Goal: Task Accomplishment & Management: Complete application form

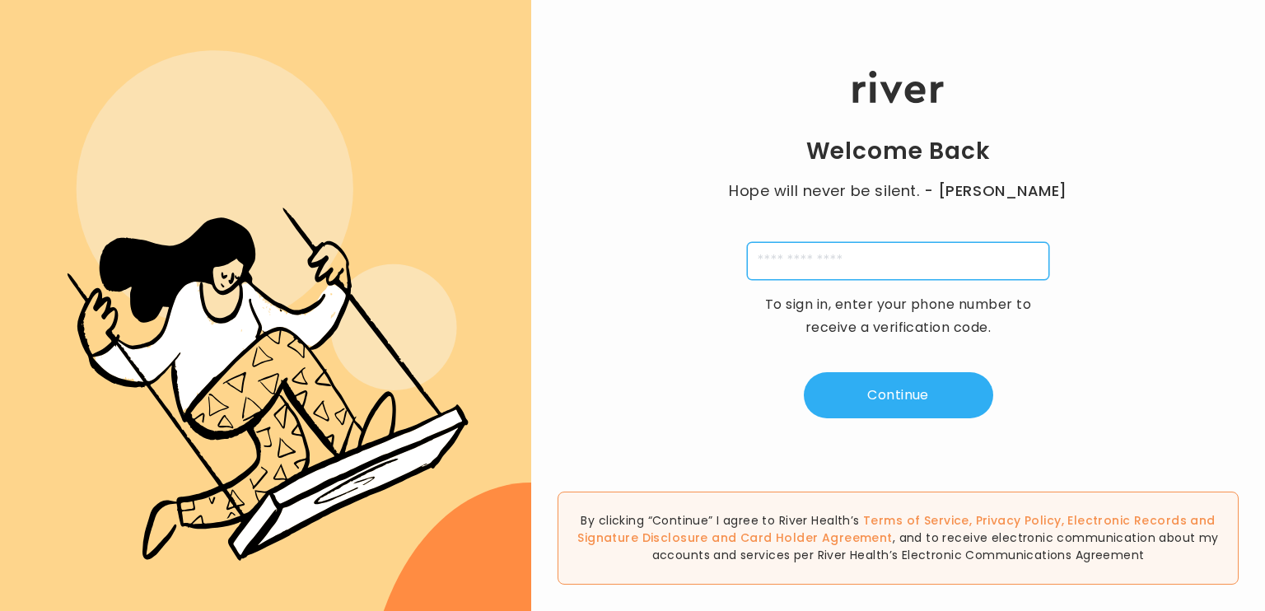
click at [834, 259] on input "tel" at bounding box center [898, 261] width 302 height 38
type input "**********"
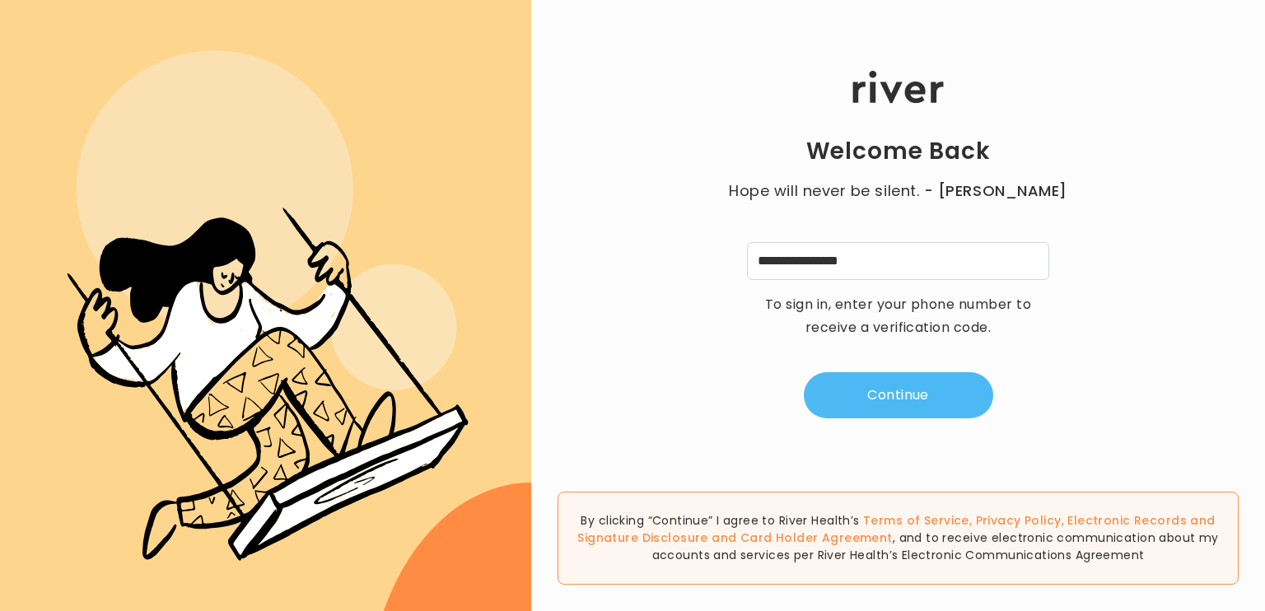
click at [865, 389] on button "Continue" at bounding box center [898, 395] width 189 height 46
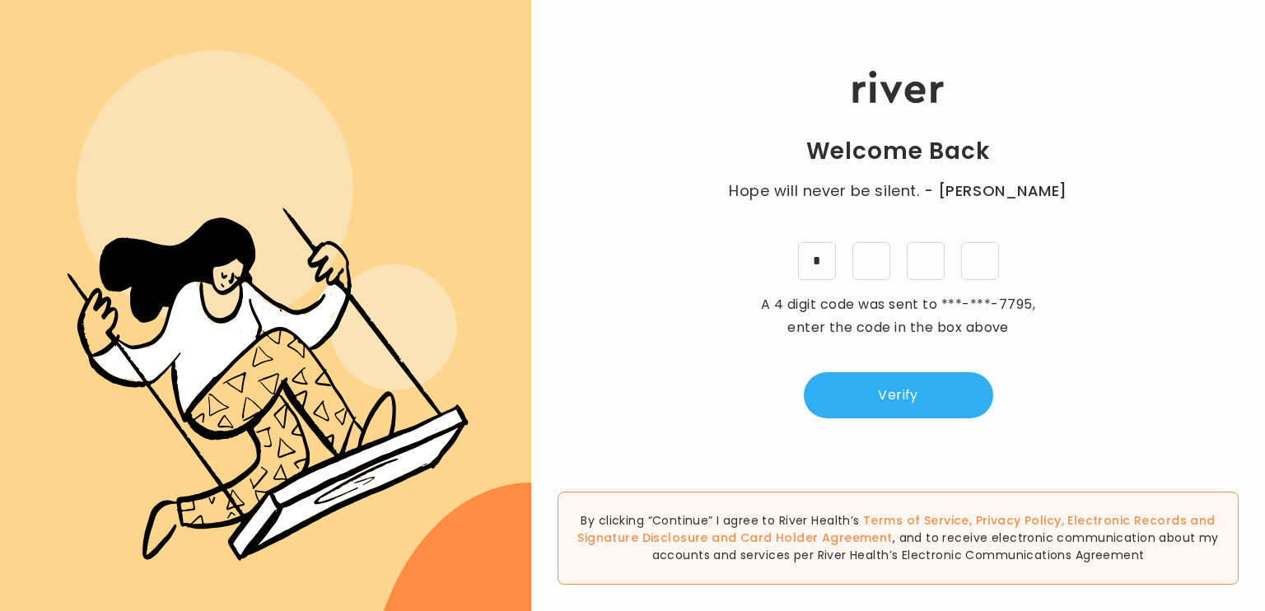
type input "*"
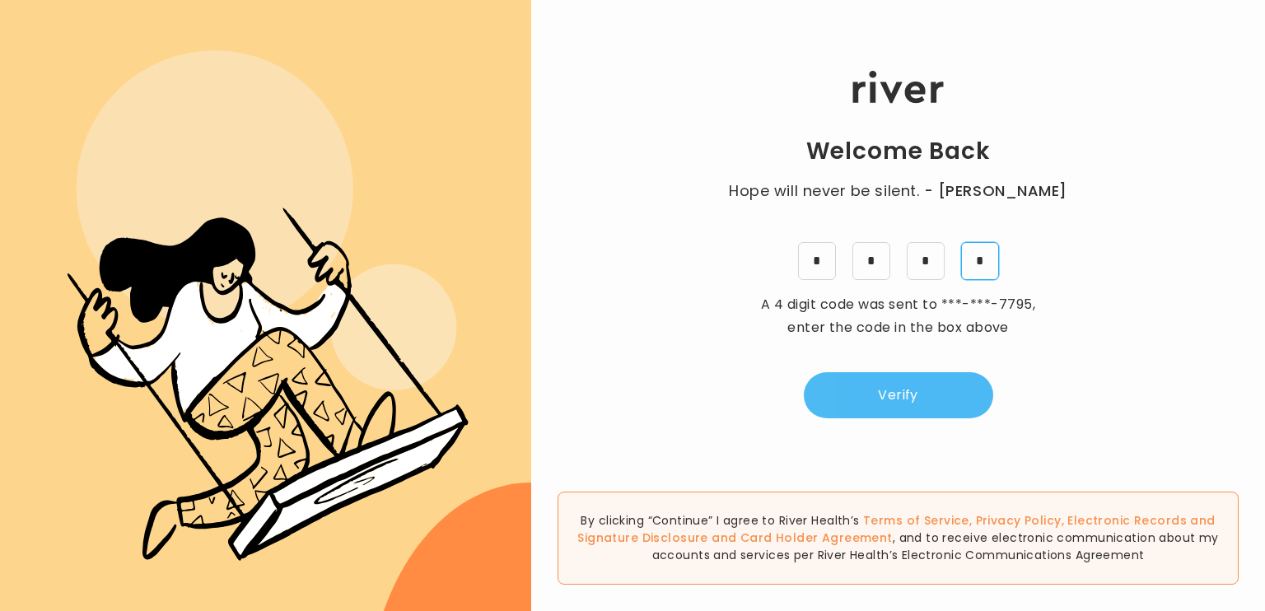
type input "*"
click at [865, 401] on button "Verify" at bounding box center [898, 395] width 189 height 46
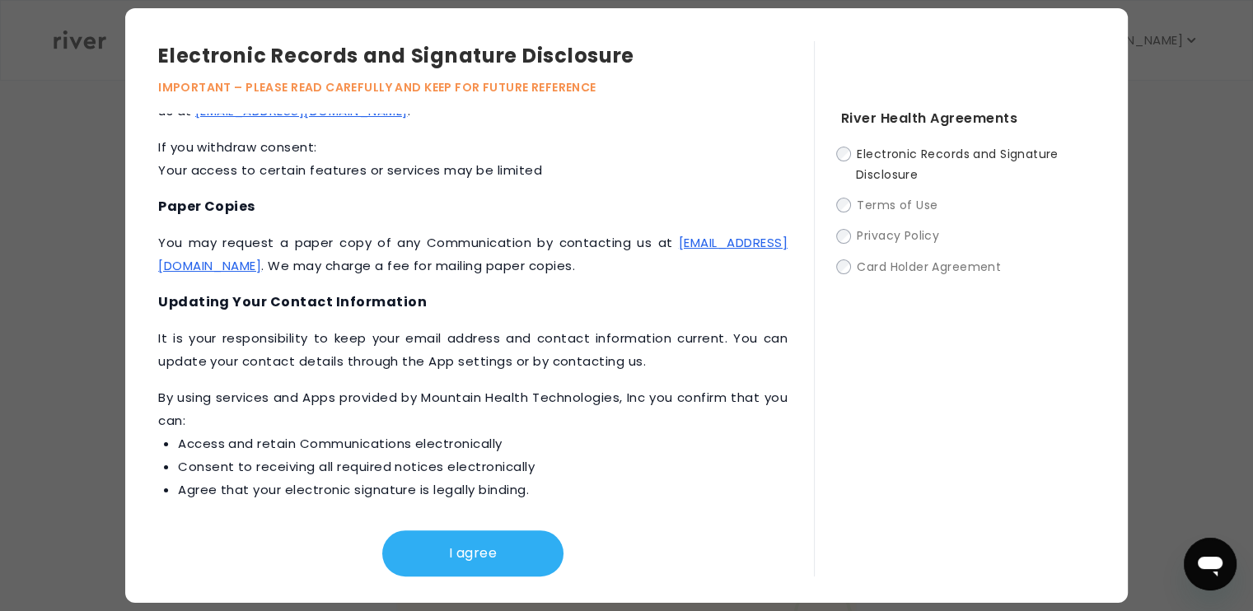
scroll to position [765, 0]
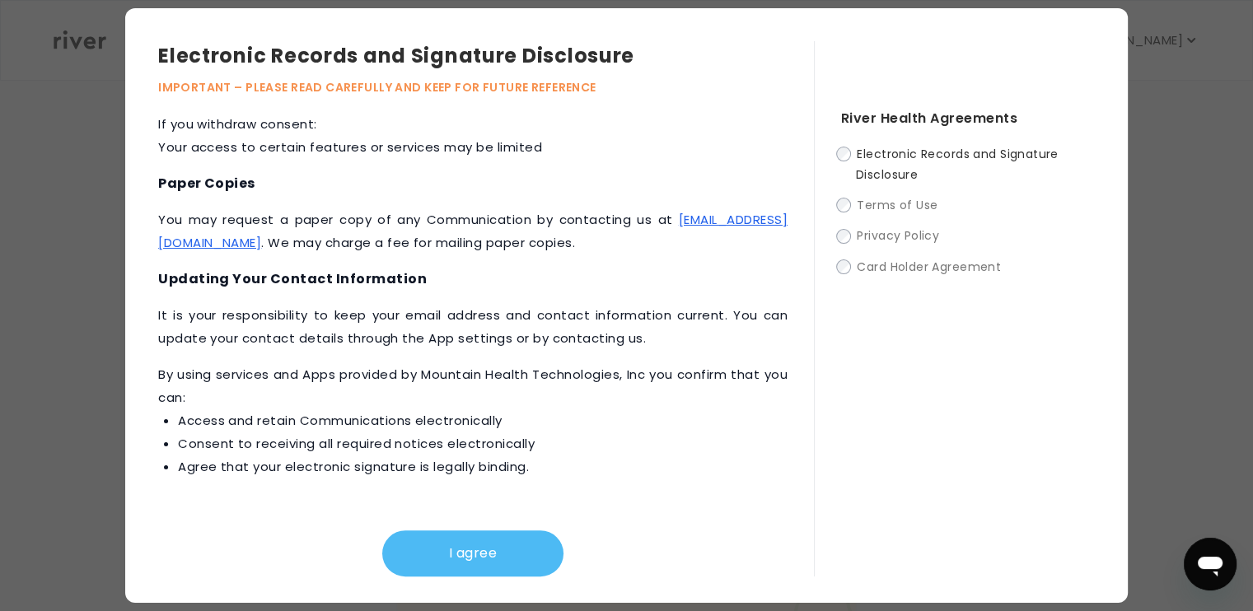
click at [503, 560] on button "I agree" at bounding box center [472, 554] width 181 height 46
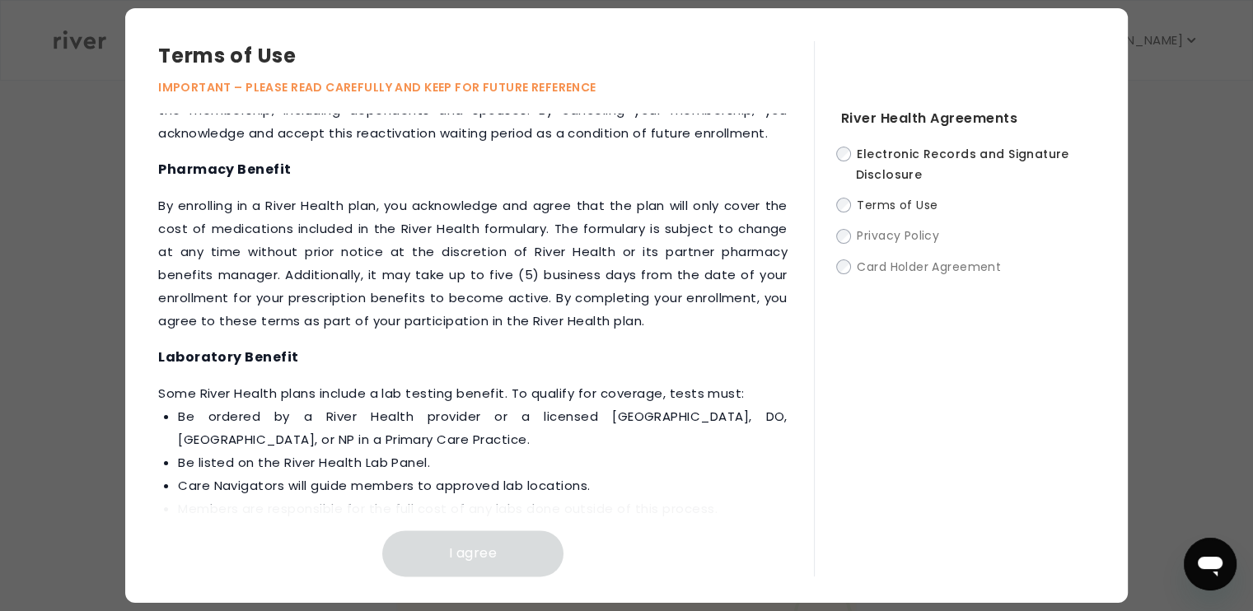
scroll to position [2166, 0]
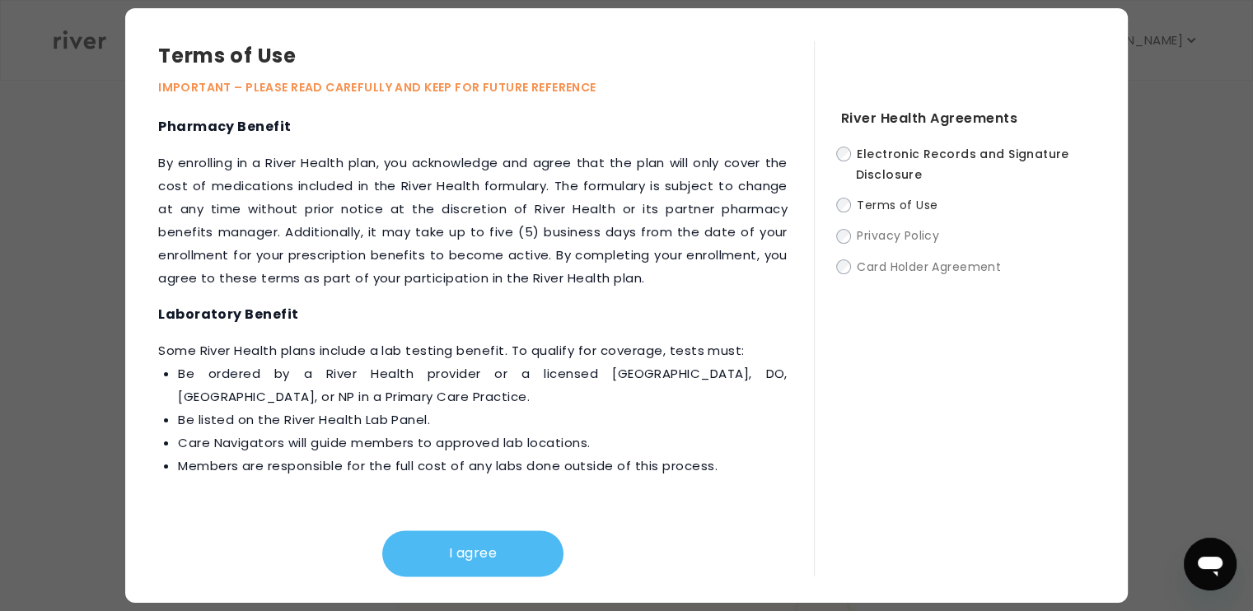
click at [489, 566] on button "I agree" at bounding box center [472, 554] width 181 height 46
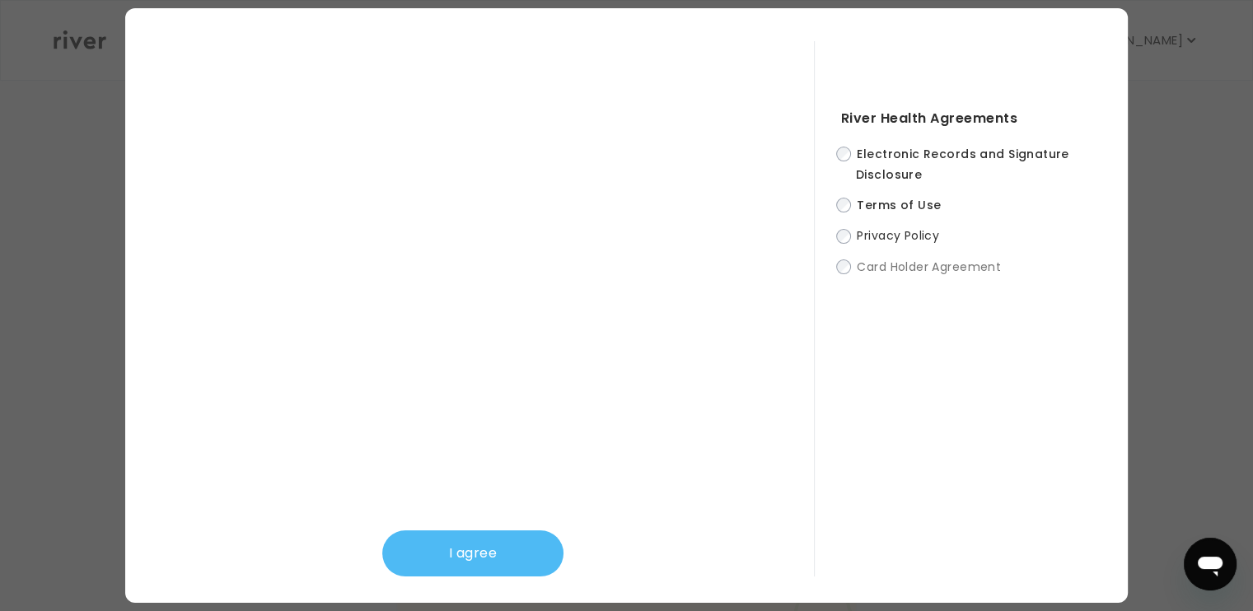
click at [508, 545] on button "I agree" at bounding box center [472, 554] width 181 height 46
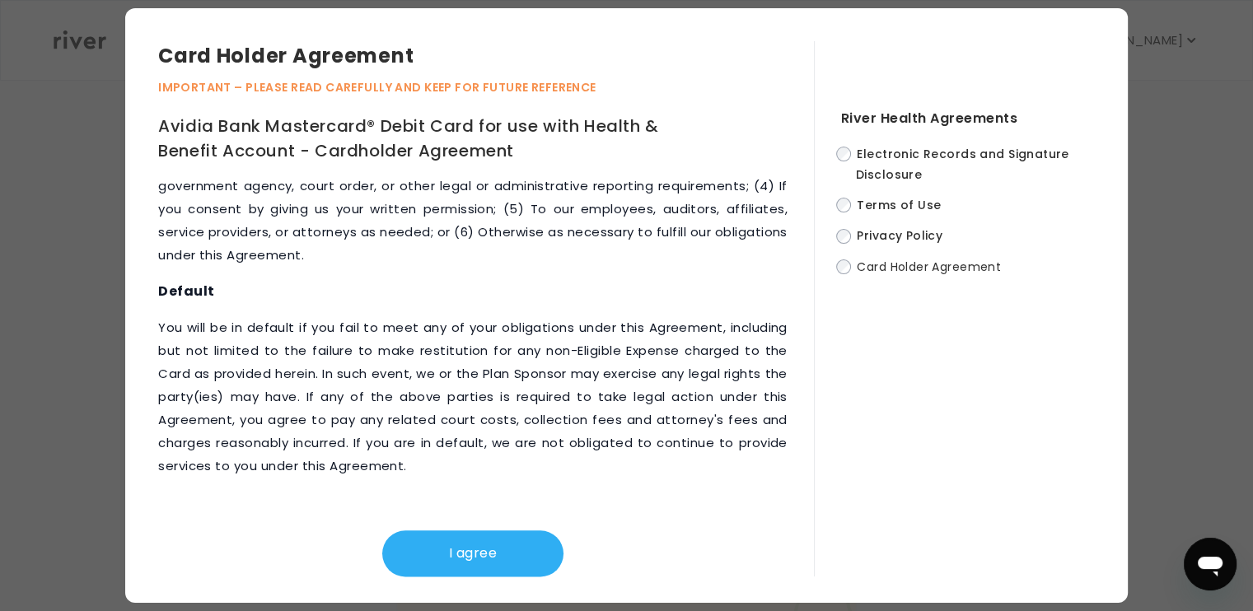
scroll to position [8362, 0]
click at [498, 561] on button "I agree" at bounding box center [472, 554] width 181 height 46
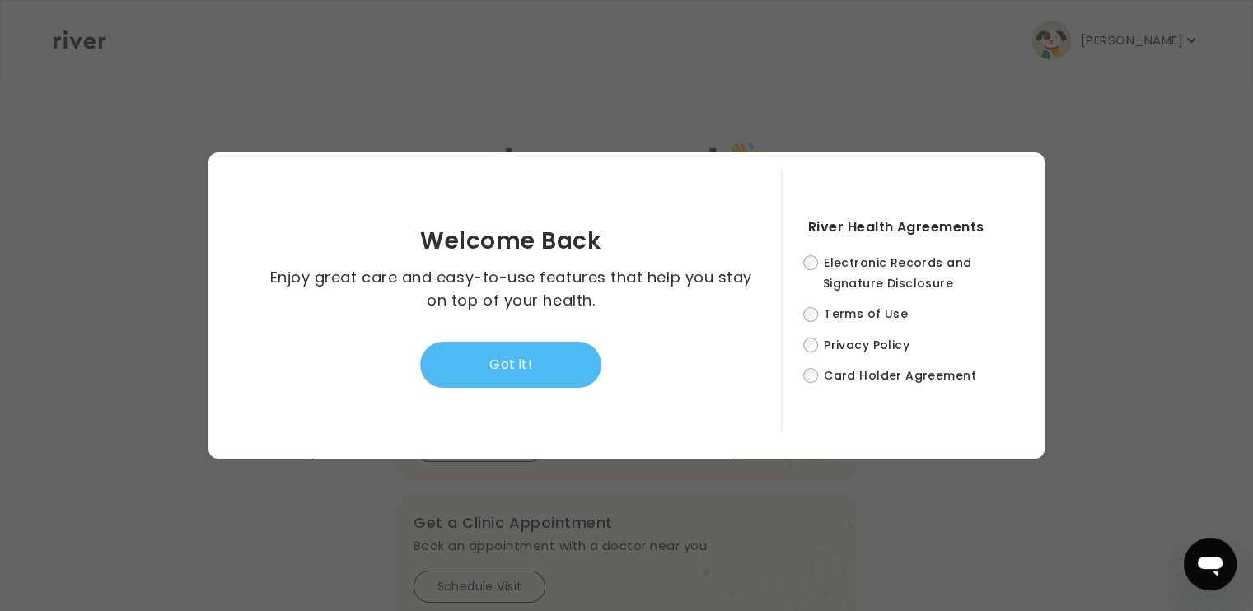
click at [559, 355] on button "Got it!" at bounding box center [510, 365] width 181 height 46
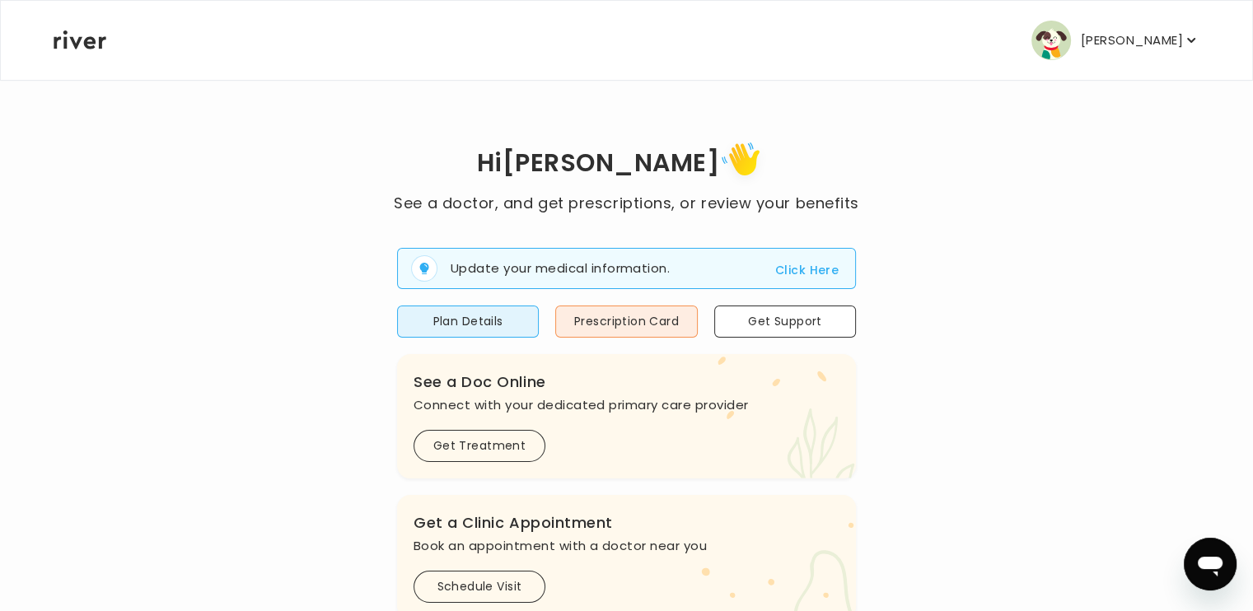
click at [791, 274] on button "Click Here" at bounding box center [806, 270] width 63 height 20
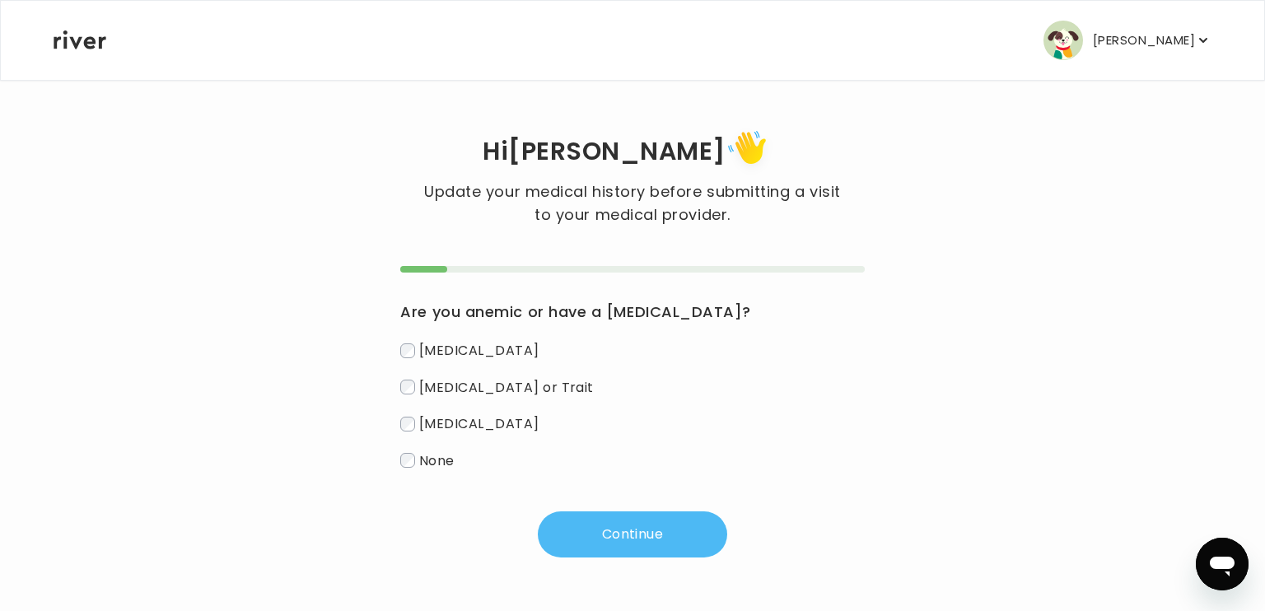
click at [615, 526] on button "Continue" at bounding box center [632, 535] width 189 height 46
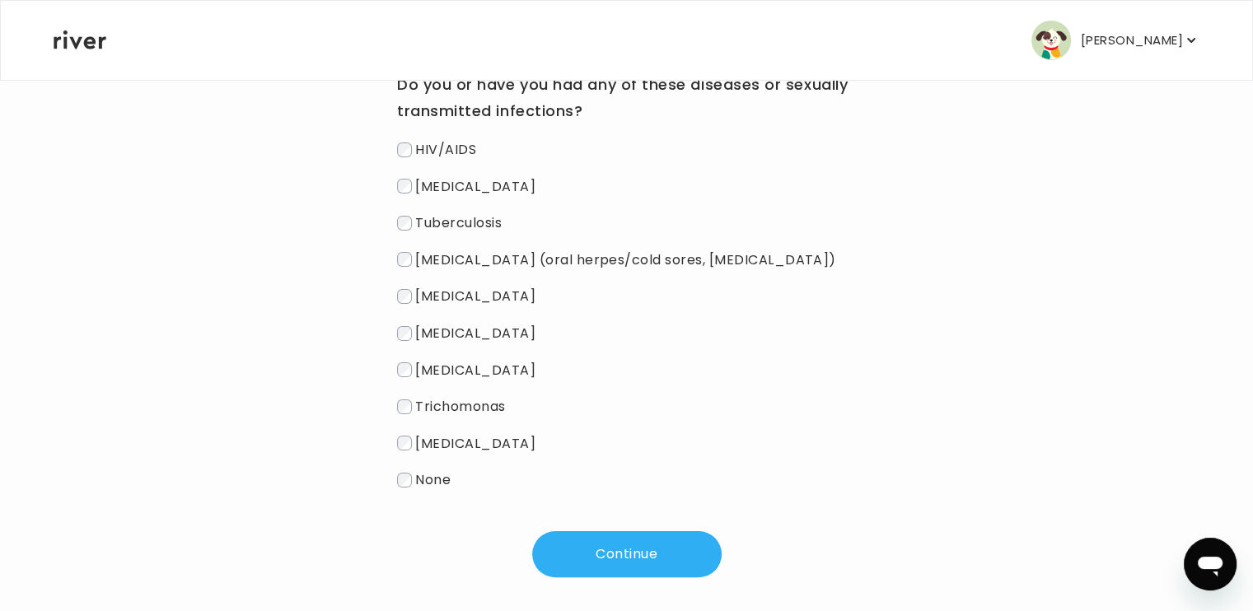
scroll to position [241, 0]
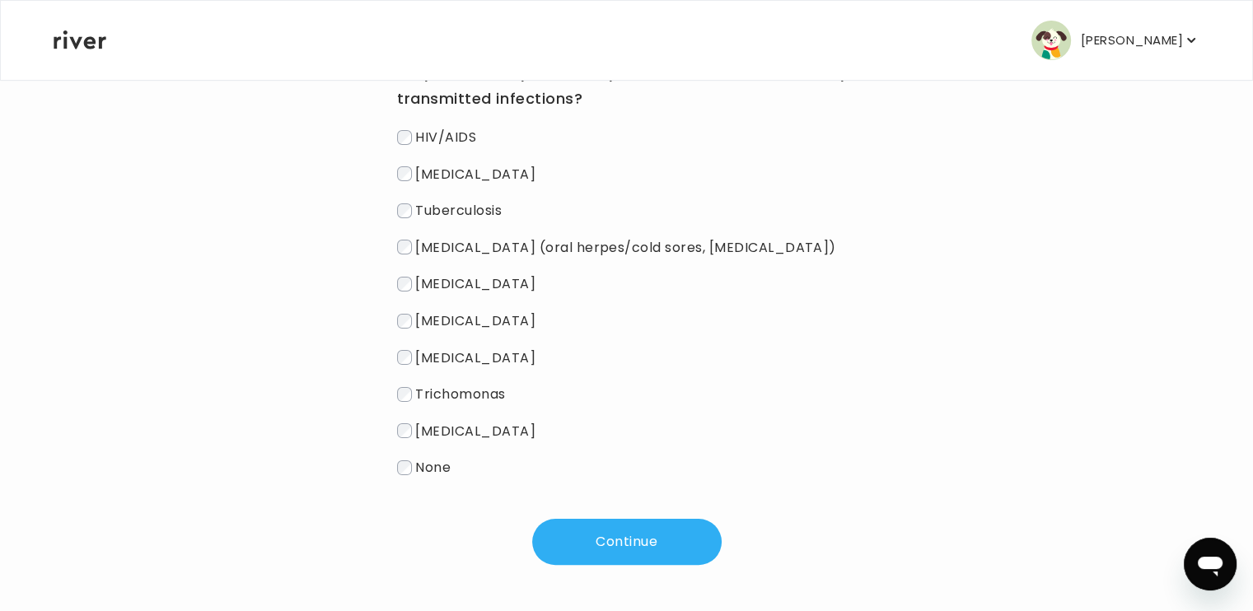
click at [432, 471] on span "None" at bounding box center [432, 467] width 35 height 19
click at [591, 536] on button "Continue" at bounding box center [626, 542] width 189 height 46
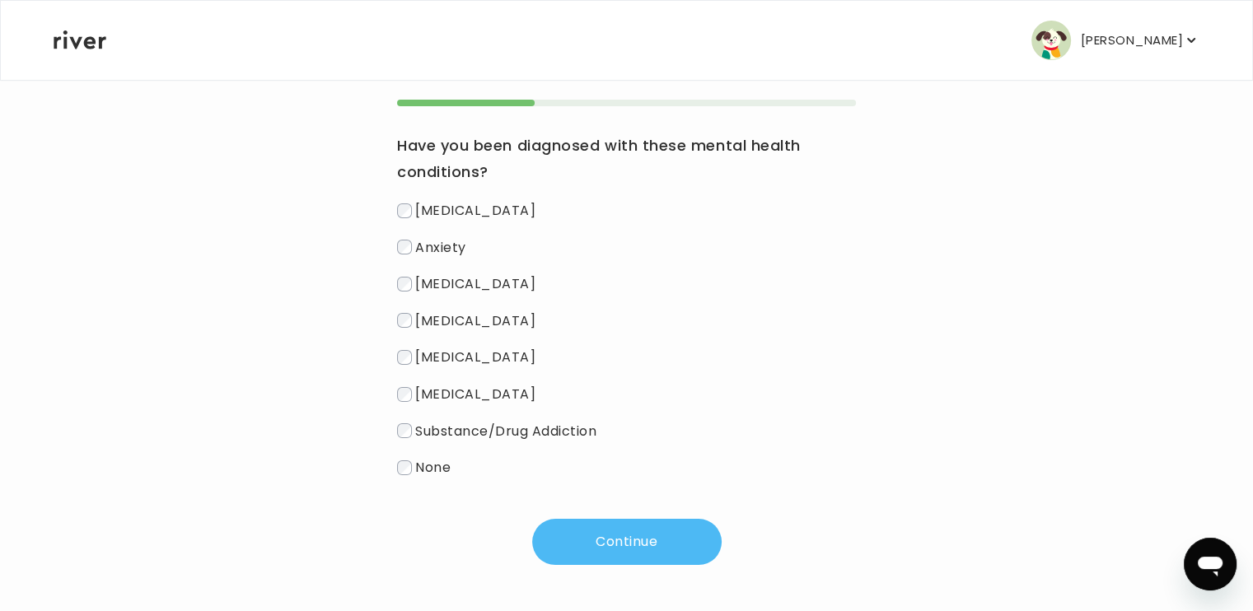
scroll to position [167, 0]
click at [418, 463] on span "None" at bounding box center [432, 467] width 35 height 19
click at [578, 540] on button "Continue" at bounding box center [626, 542] width 189 height 46
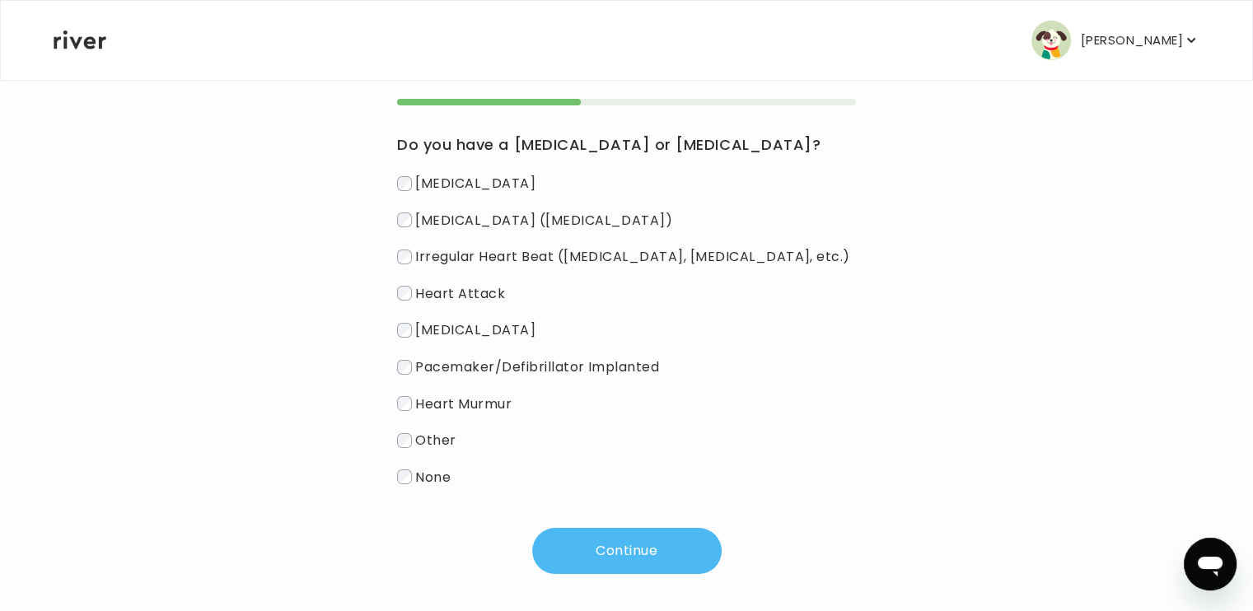
click at [597, 556] on button "Continue" at bounding box center [626, 551] width 189 height 46
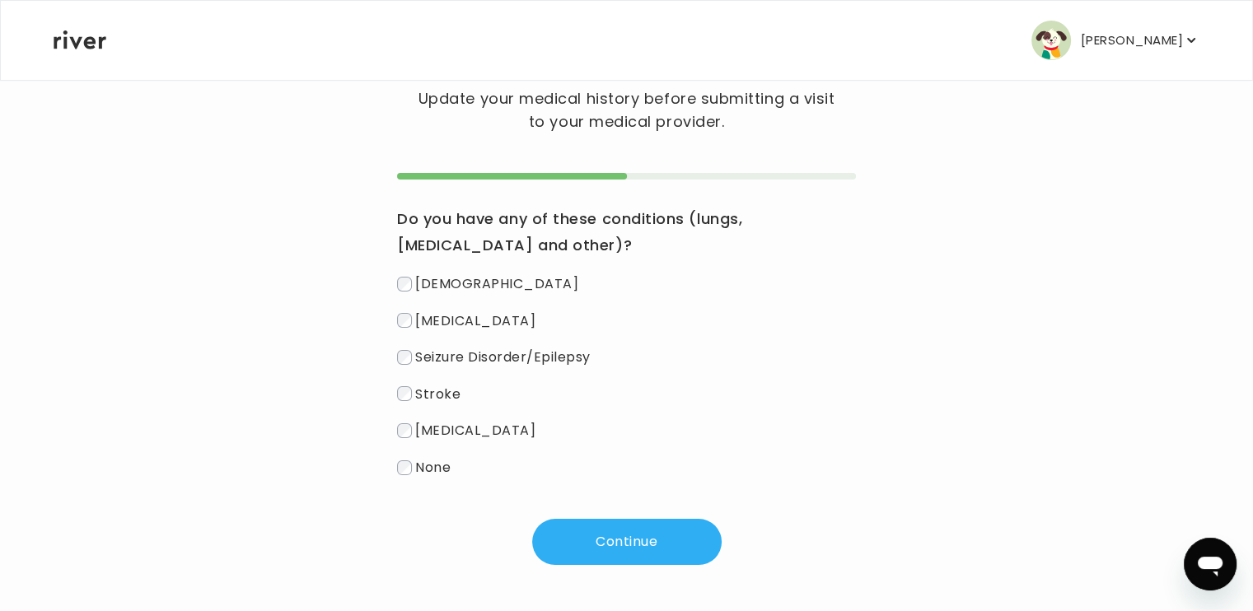
click at [412, 468] on label "None" at bounding box center [626, 468] width 459 height 24
click at [597, 536] on button "Continue" at bounding box center [626, 542] width 189 height 46
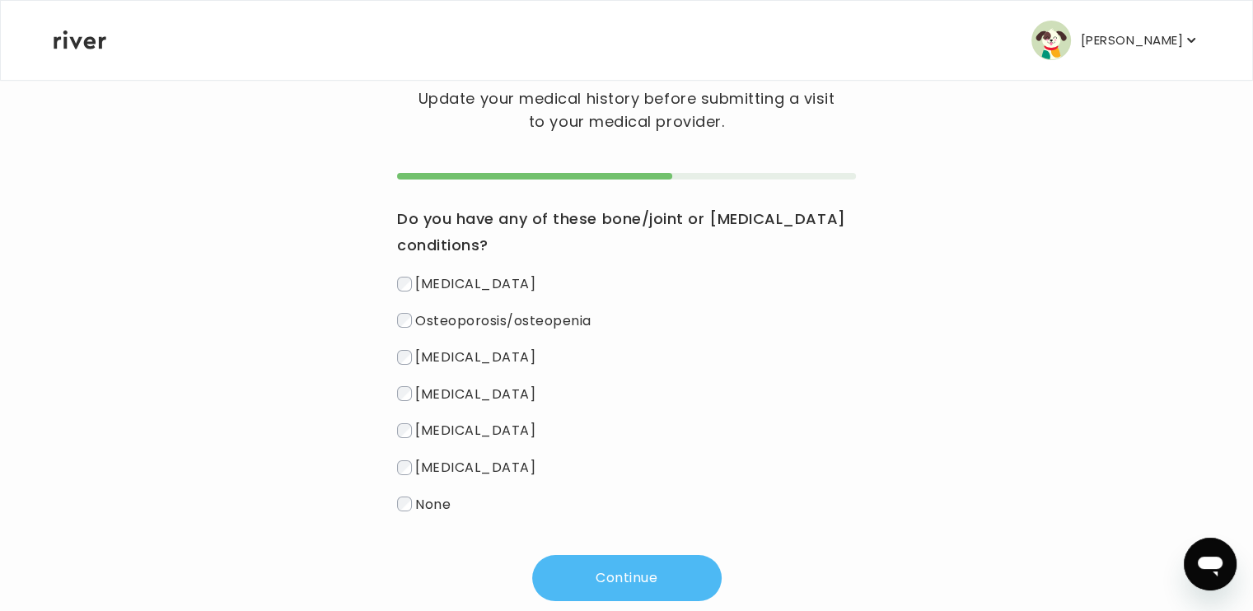
click at [661, 576] on button "Continue" at bounding box center [626, 578] width 189 height 46
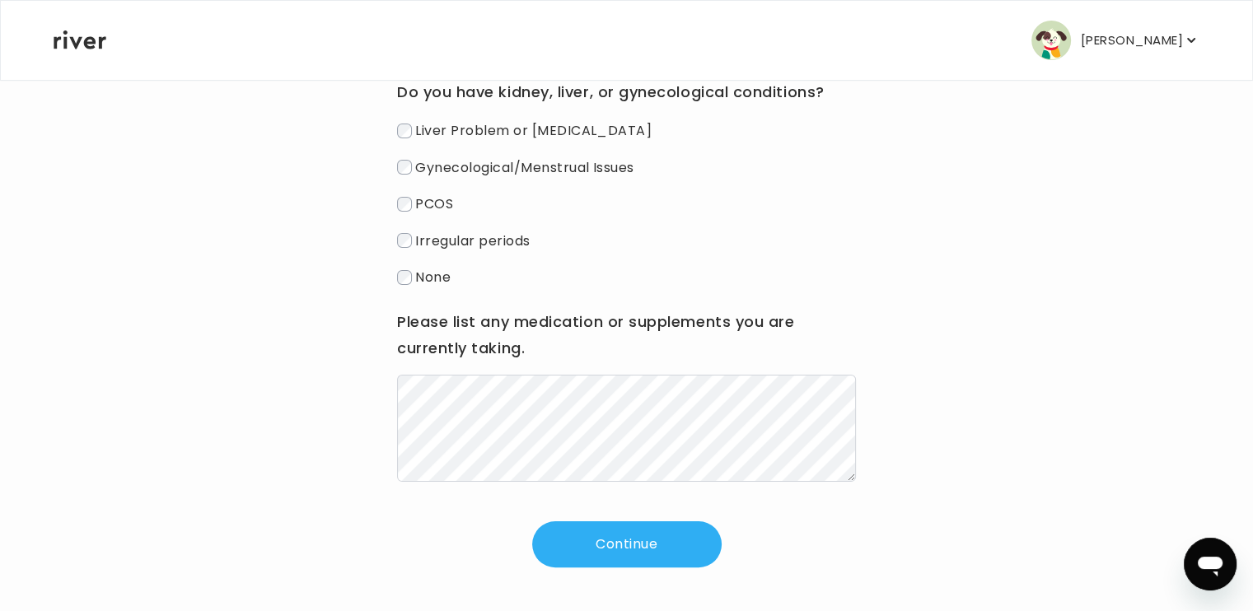
scroll to position [222, 0]
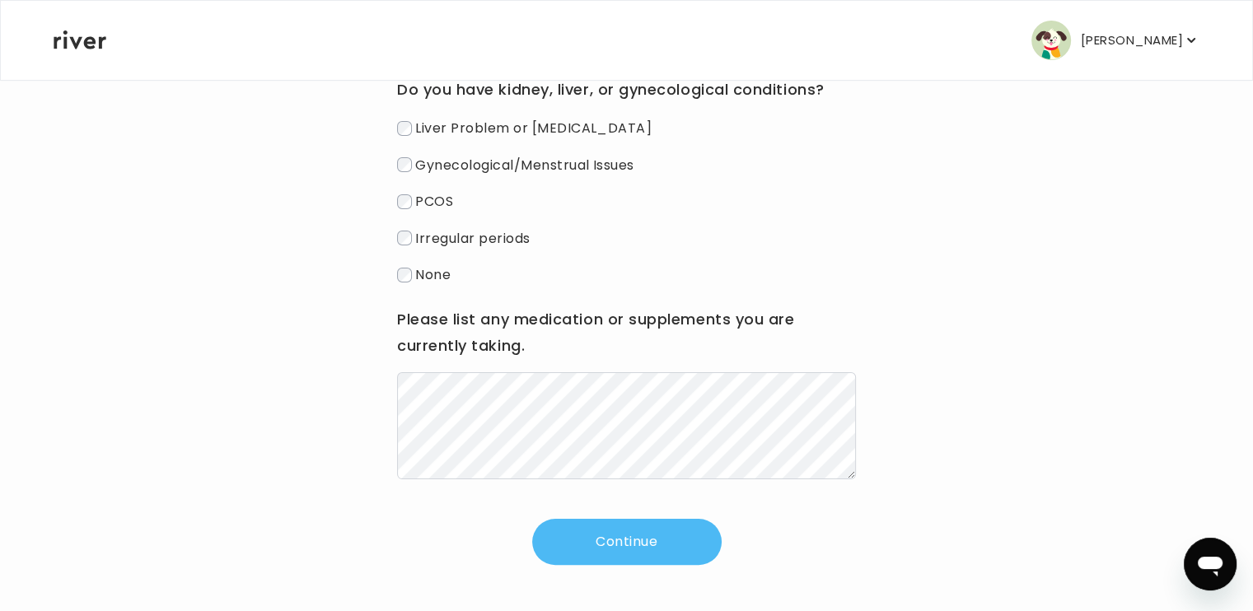
click at [606, 536] on button "Continue" at bounding box center [626, 542] width 189 height 46
click at [588, 520] on button "Continue" at bounding box center [626, 542] width 189 height 46
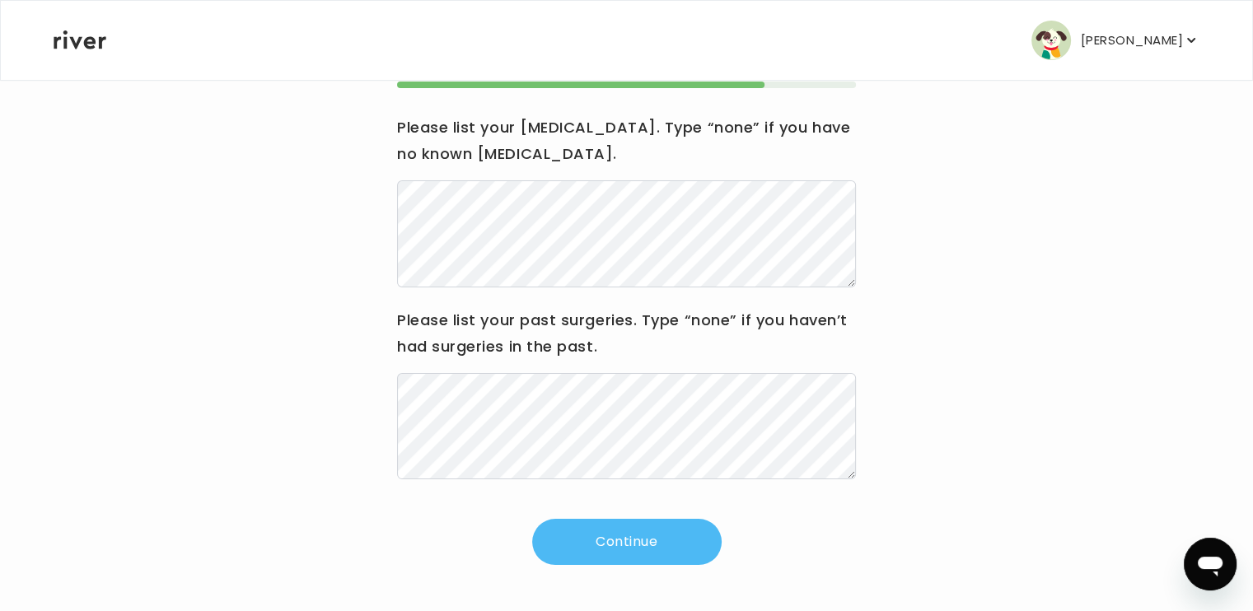
click at [645, 551] on button "Continue" at bounding box center [626, 542] width 189 height 46
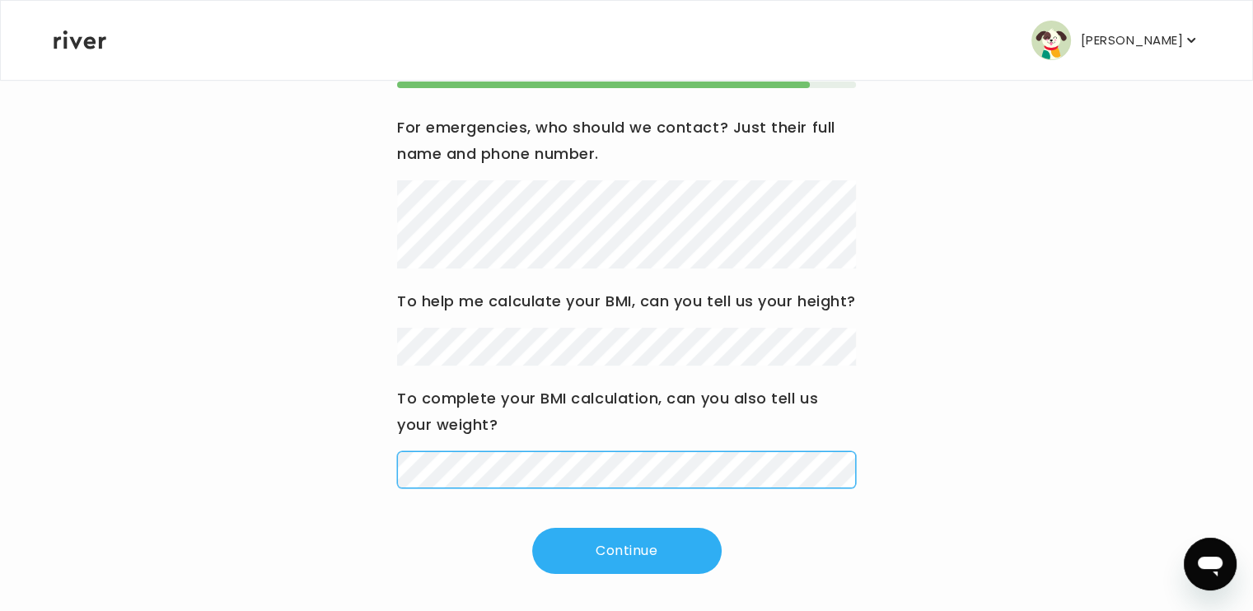
click at [321, 437] on div "Hi Antwon Update your medical history before submitting a visit to your medical…" at bounding box center [627, 258] width 1148 height 634
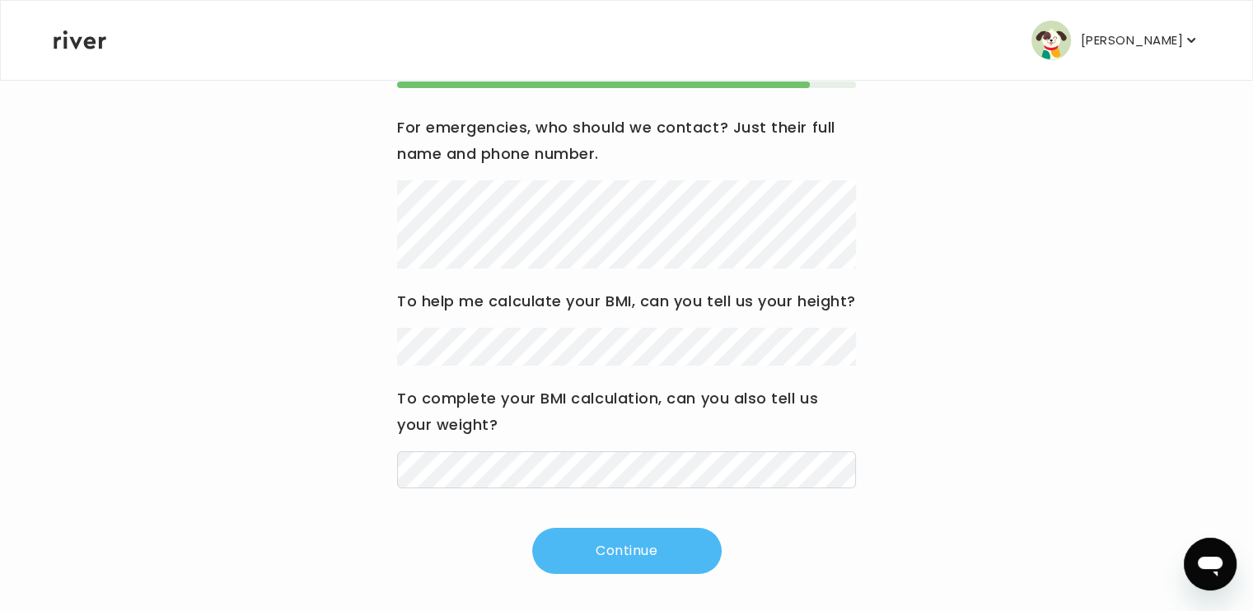
click at [592, 574] on button "Continue" at bounding box center [626, 551] width 189 height 46
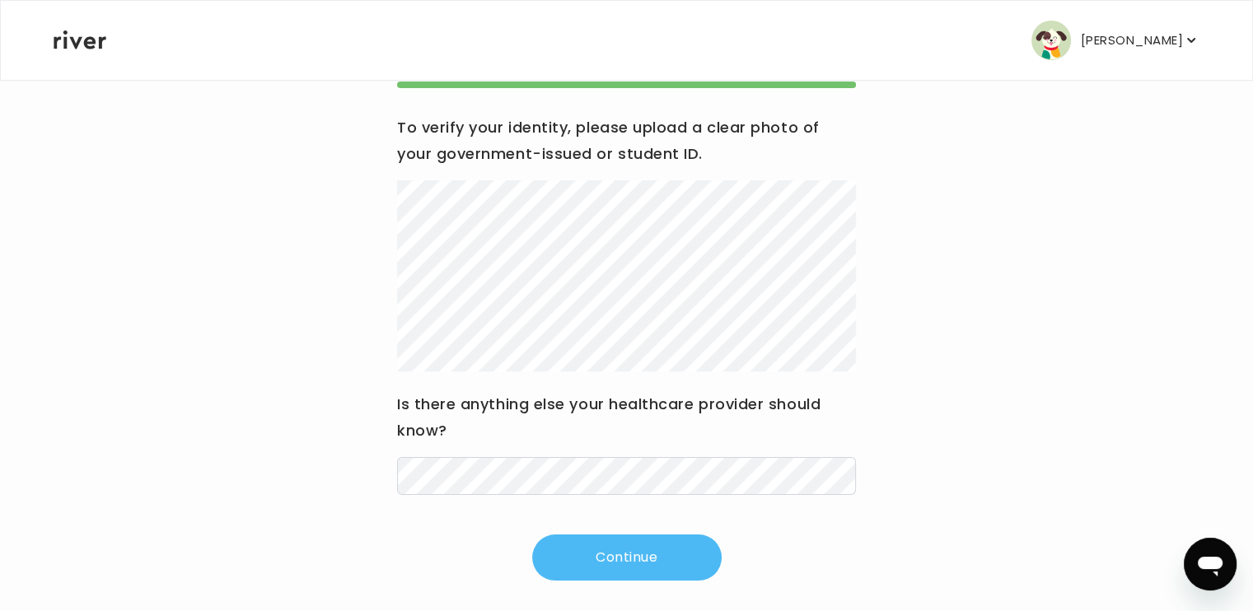
click at [625, 555] on button "Continue" at bounding box center [626, 558] width 189 height 46
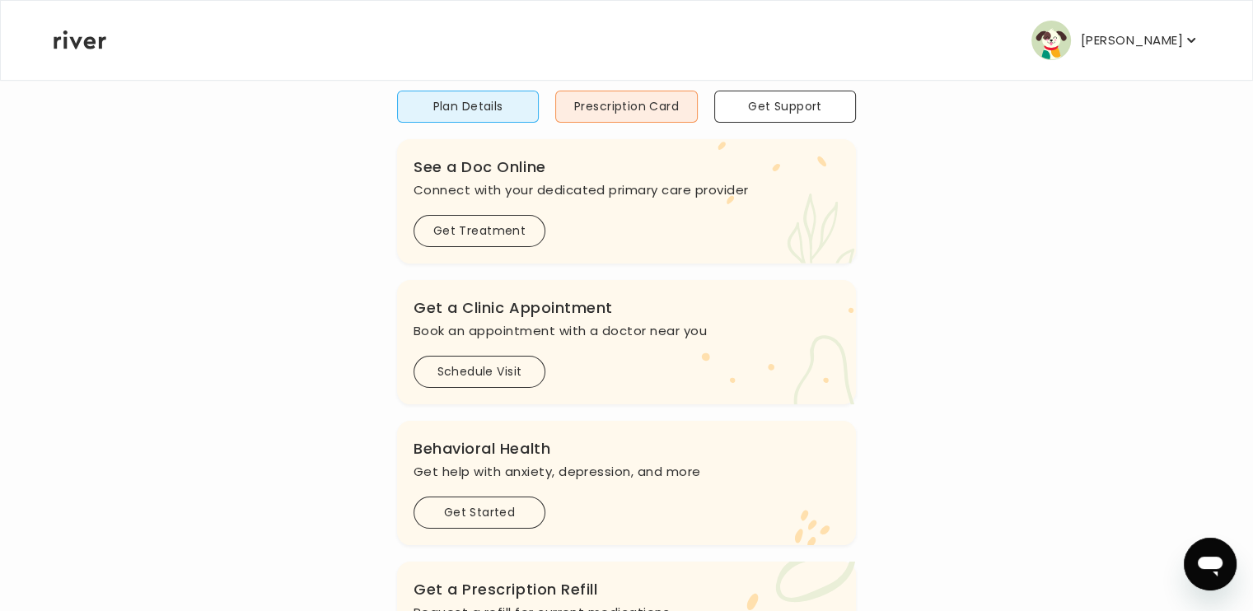
scroll to position [103, 0]
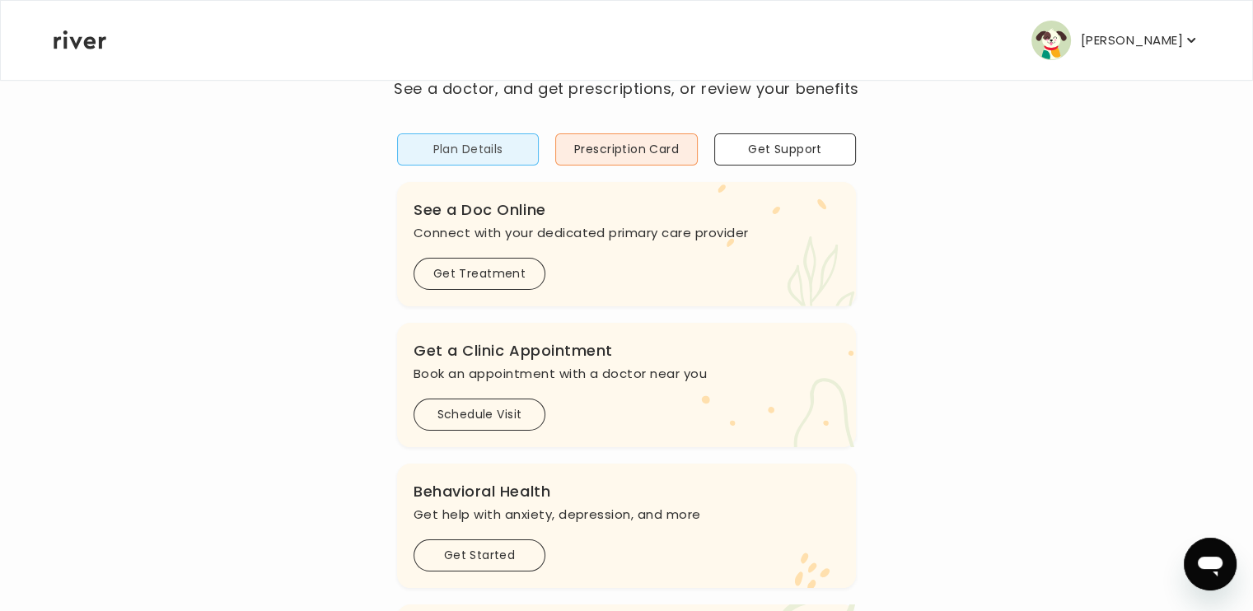
click at [501, 143] on button "Plan Details" at bounding box center [468, 149] width 142 height 32
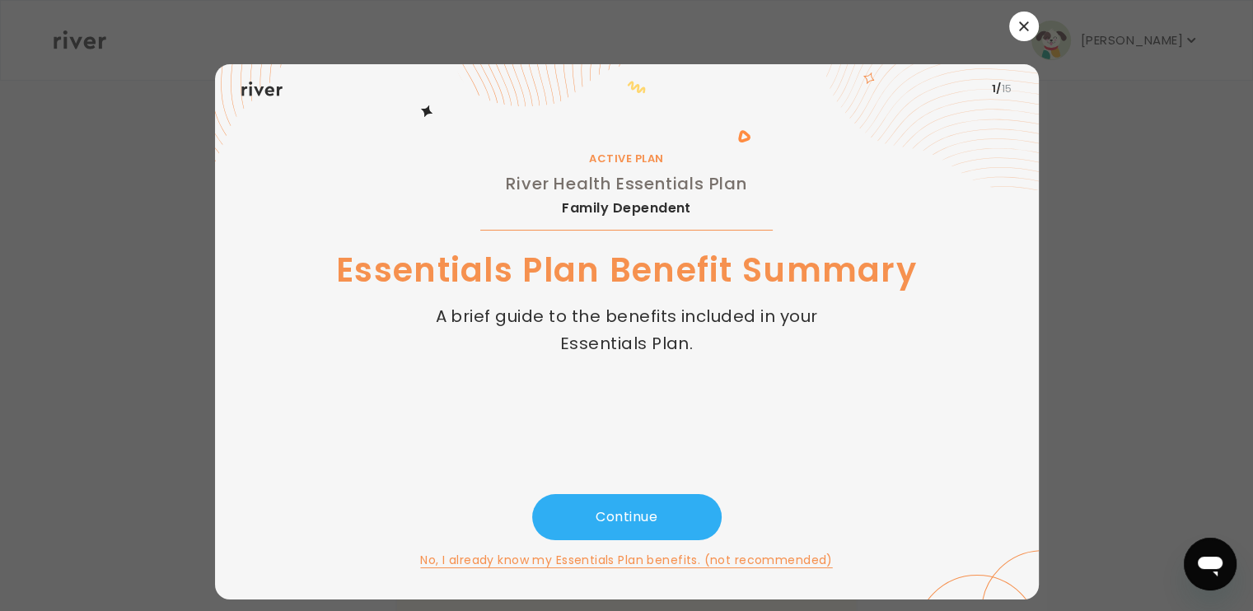
scroll to position [0, 0]
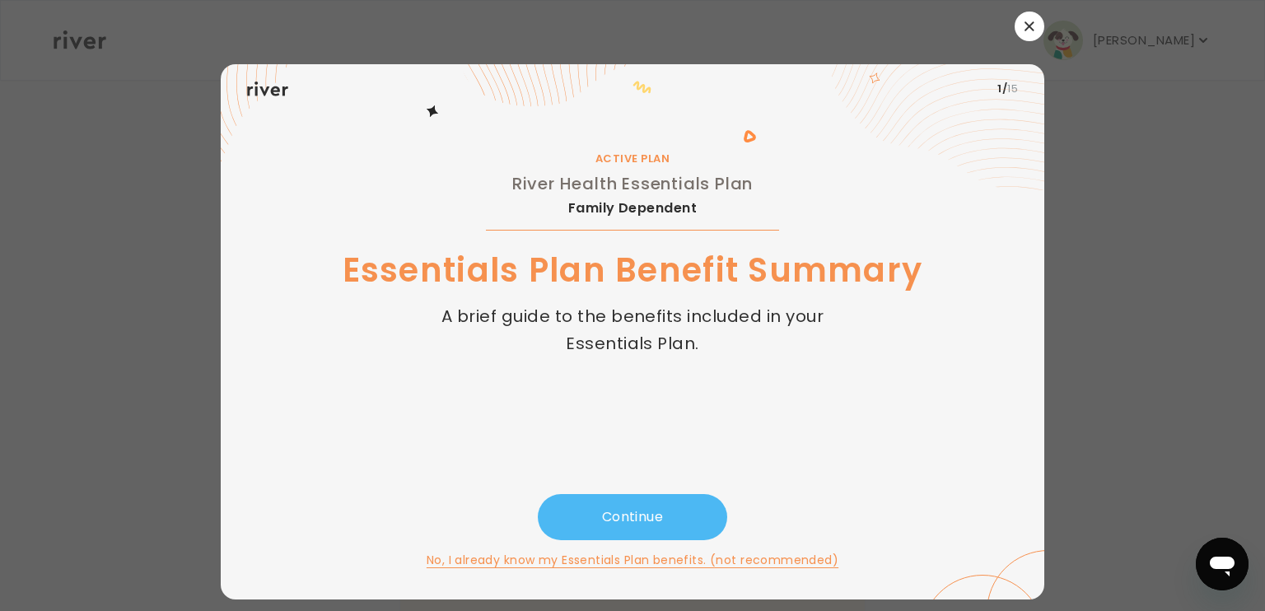
click at [626, 512] on button "Continue" at bounding box center [632, 517] width 189 height 46
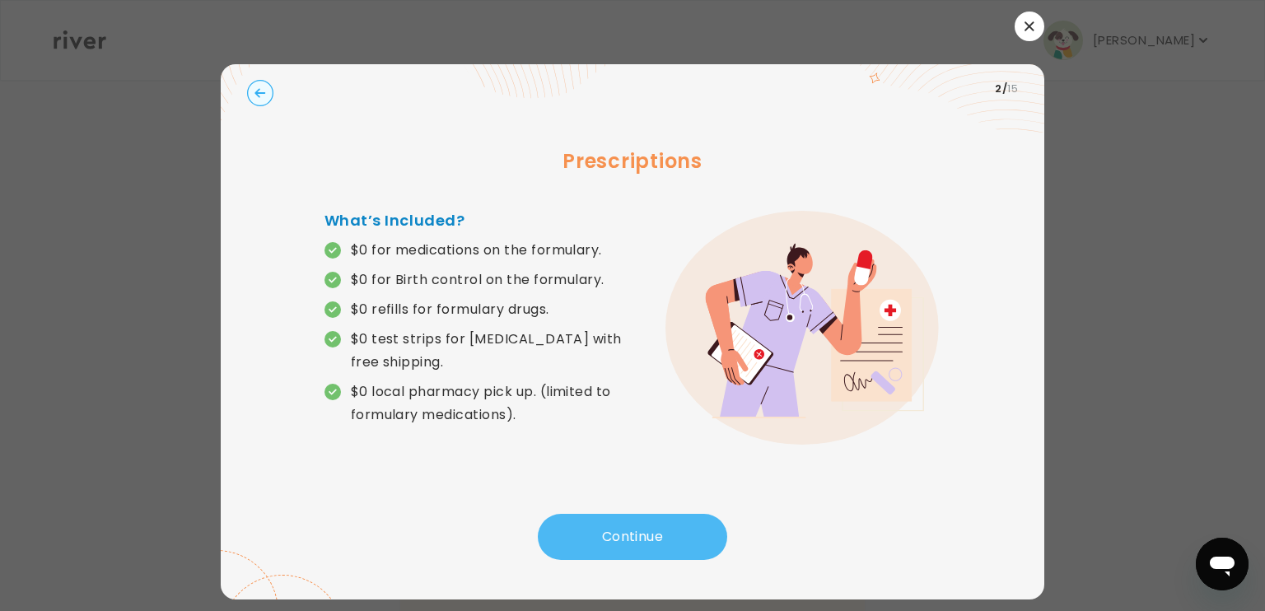
click at [629, 539] on button "Continue" at bounding box center [632, 537] width 189 height 46
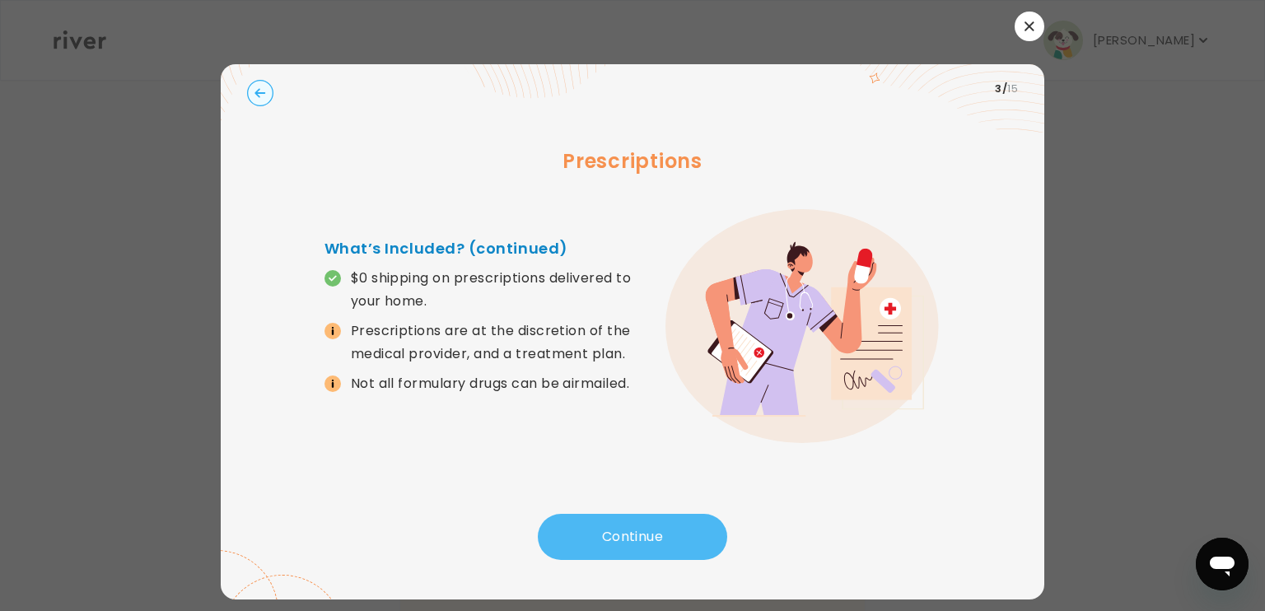
click at [629, 539] on button "Continue" at bounding box center [632, 537] width 189 height 46
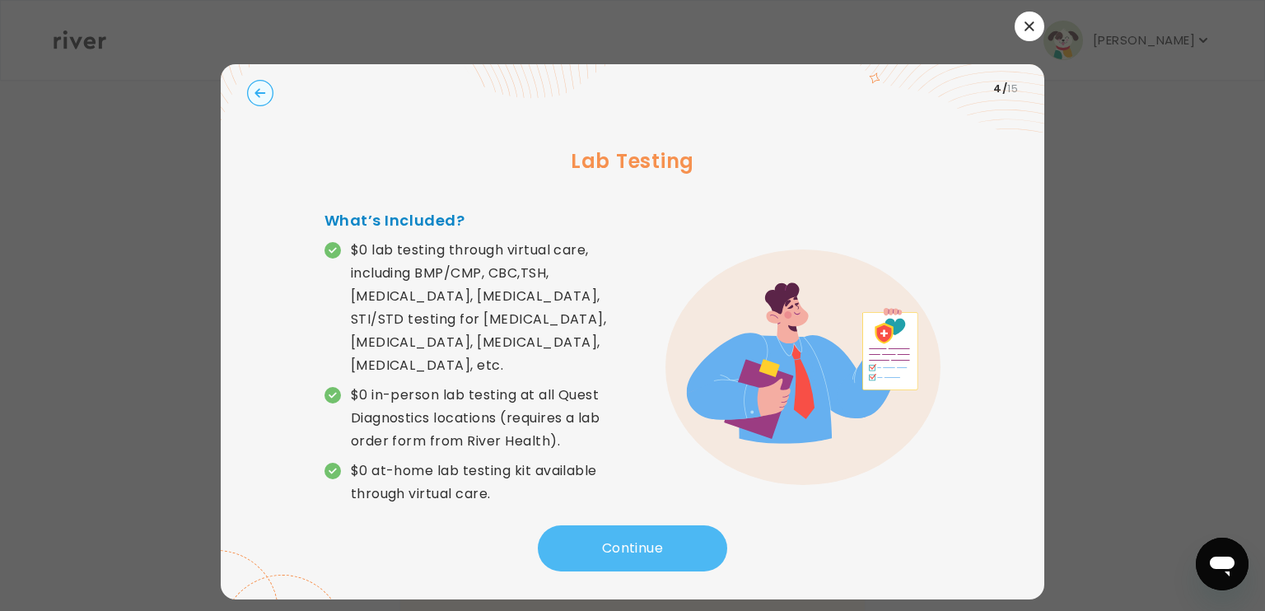
click at [629, 540] on button "Continue" at bounding box center [632, 549] width 189 height 46
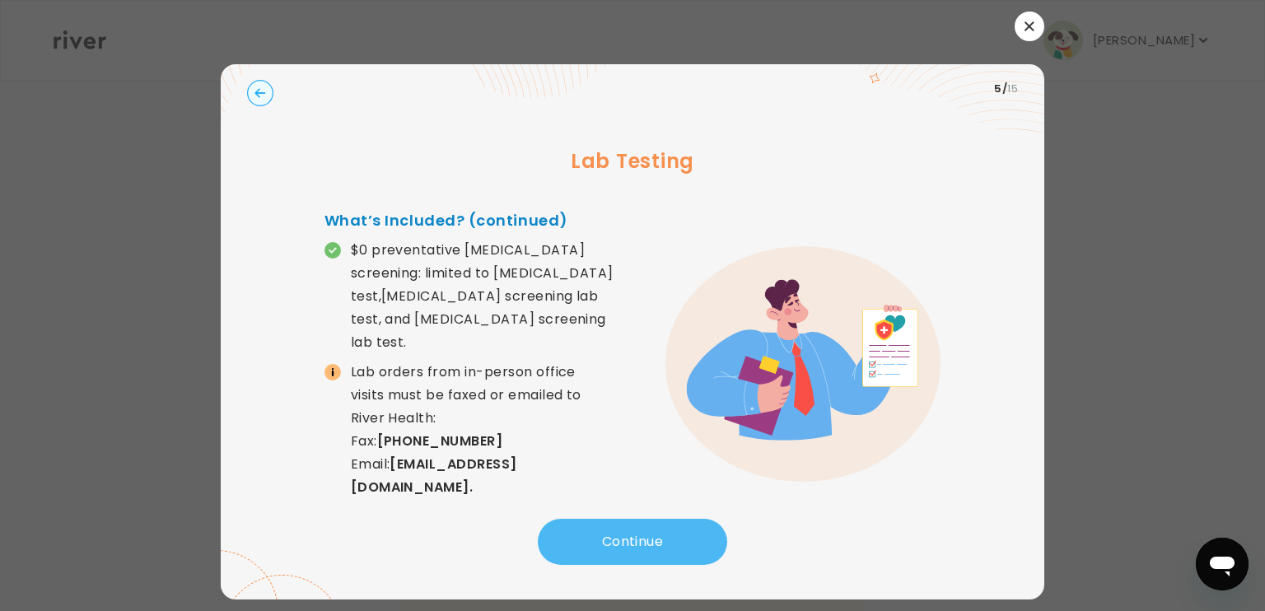
click at [629, 542] on button "Continue" at bounding box center [632, 542] width 189 height 46
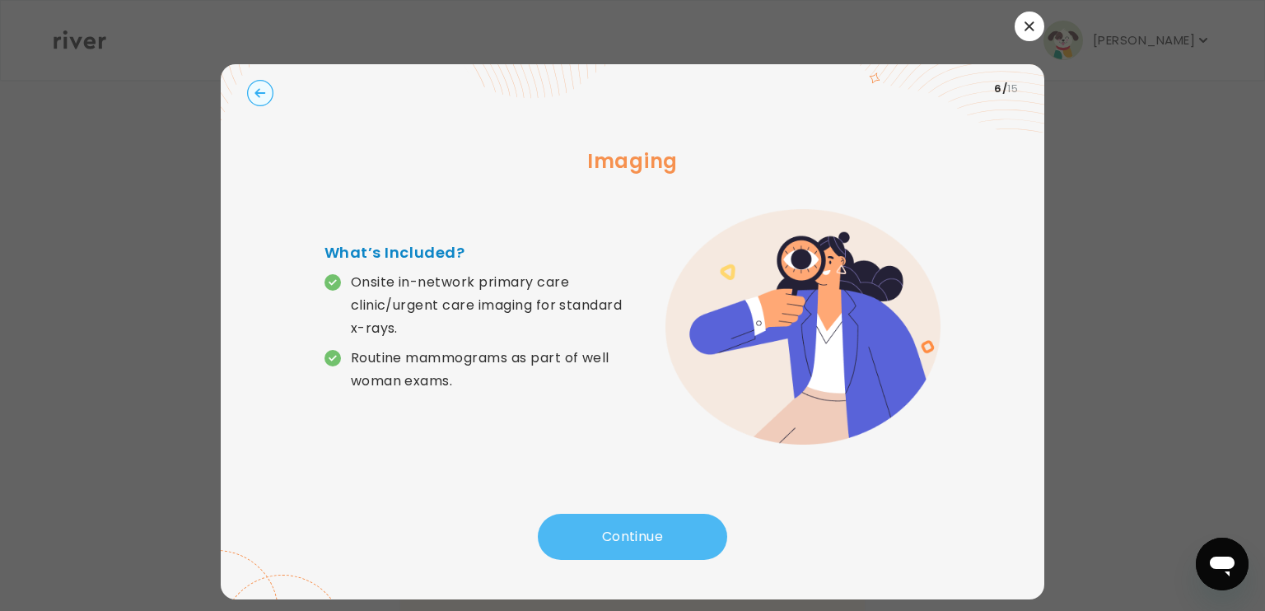
click at [629, 542] on button "Continue" at bounding box center [632, 537] width 189 height 46
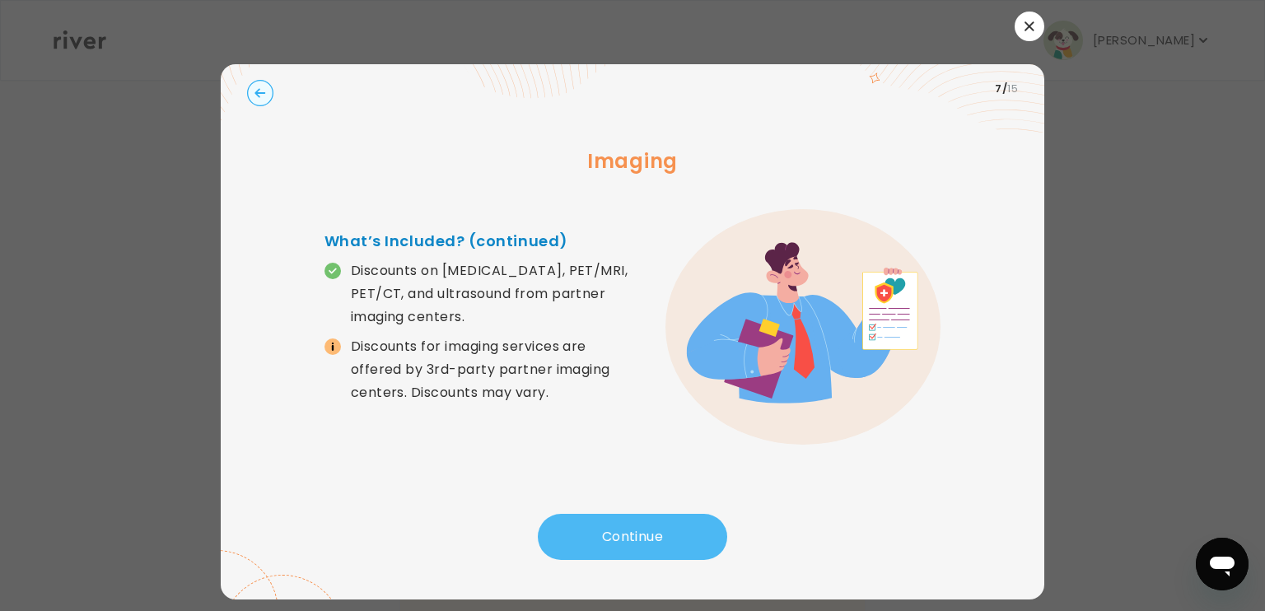
click at [629, 542] on button "Continue" at bounding box center [632, 537] width 189 height 46
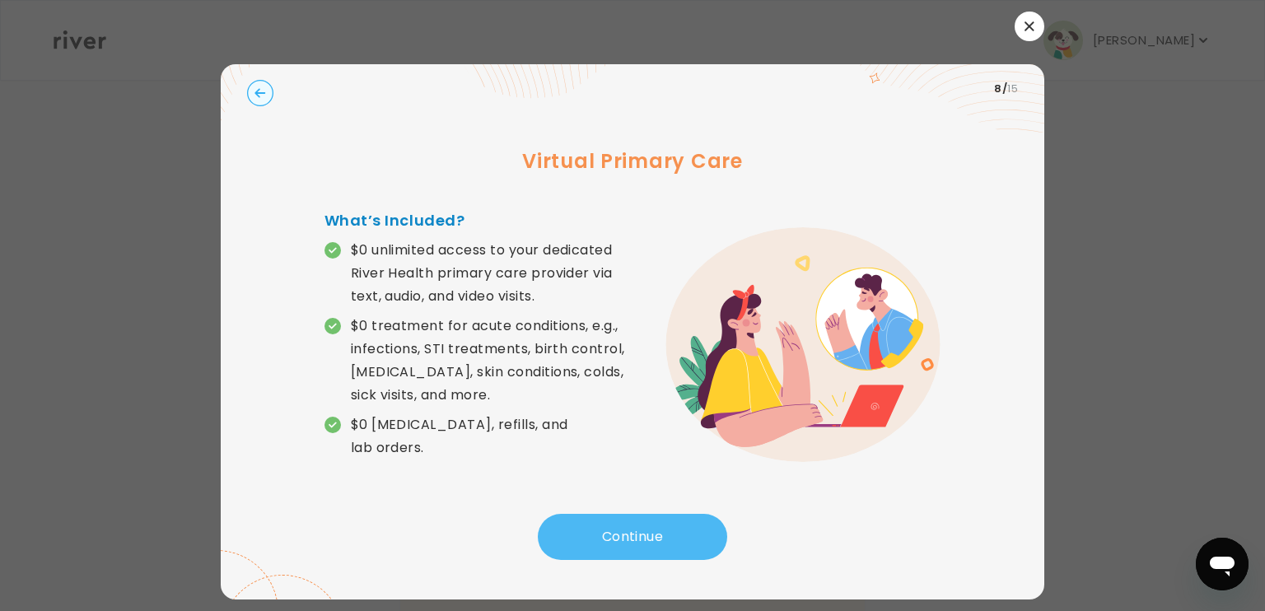
click at [629, 542] on button "Continue" at bounding box center [632, 537] width 189 height 46
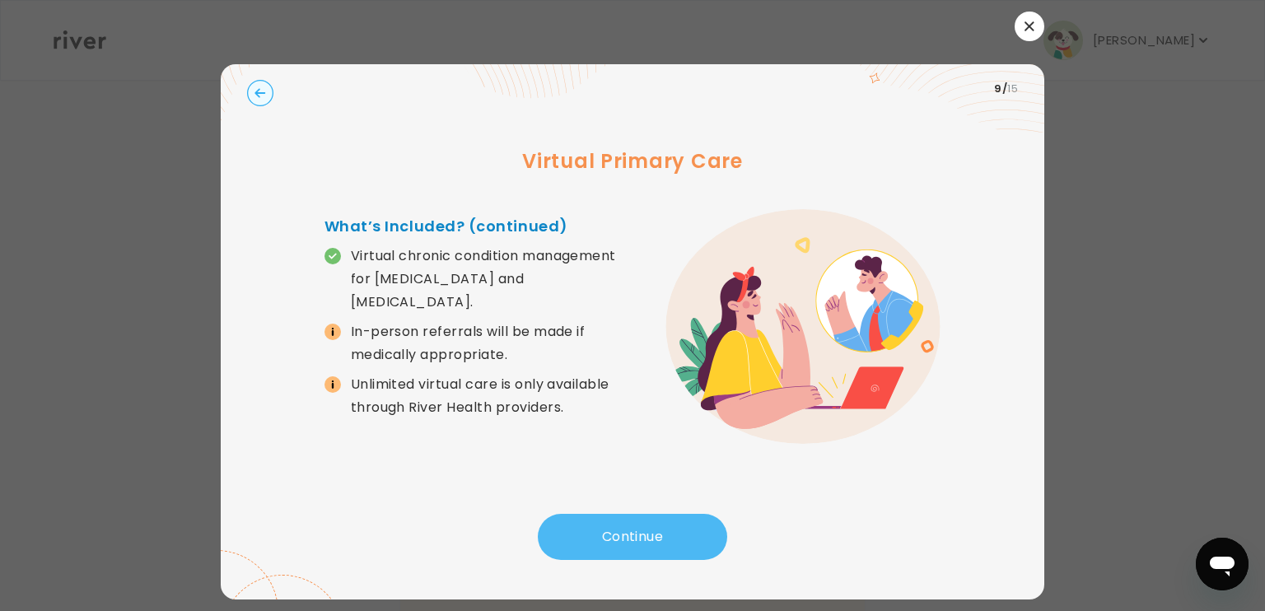
click at [629, 542] on button "Continue" at bounding box center [632, 537] width 189 height 46
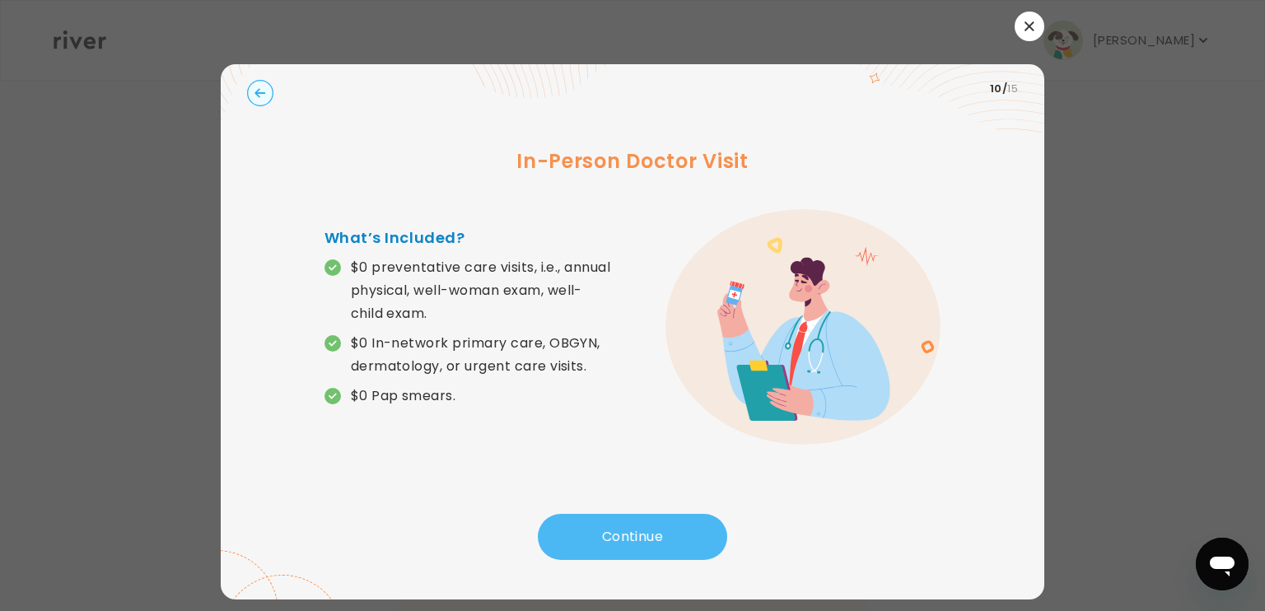
click at [629, 542] on button "Continue" at bounding box center [632, 537] width 189 height 46
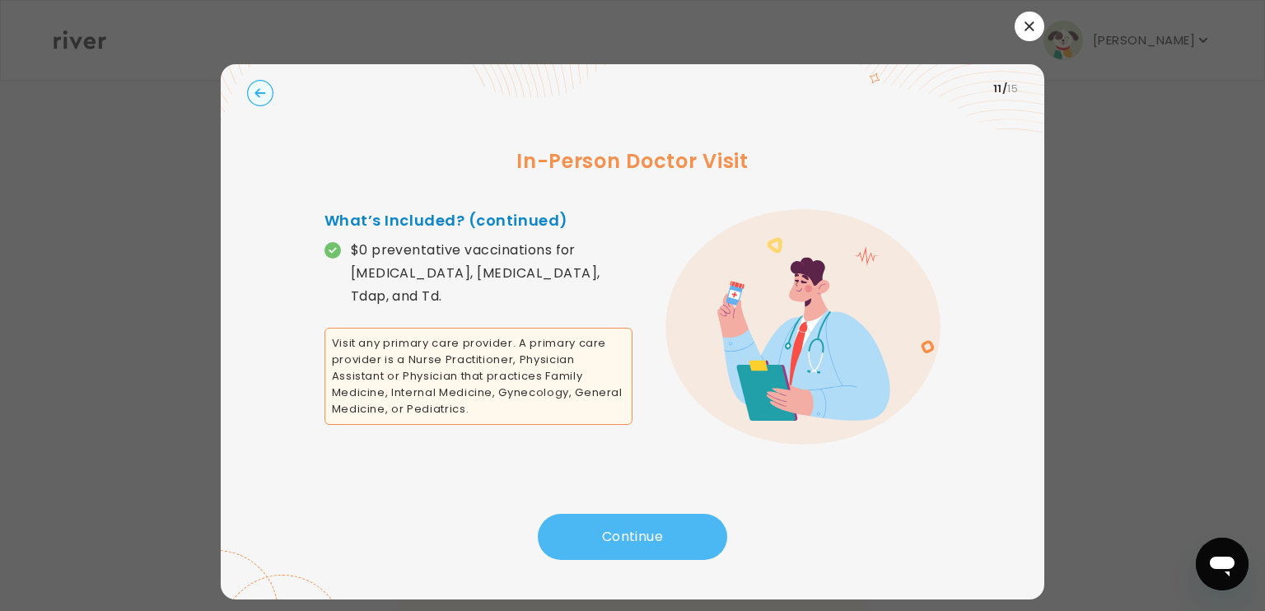
click at [629, 542] on button "Continue" at bounding box center [632, 537] width 189 height 46
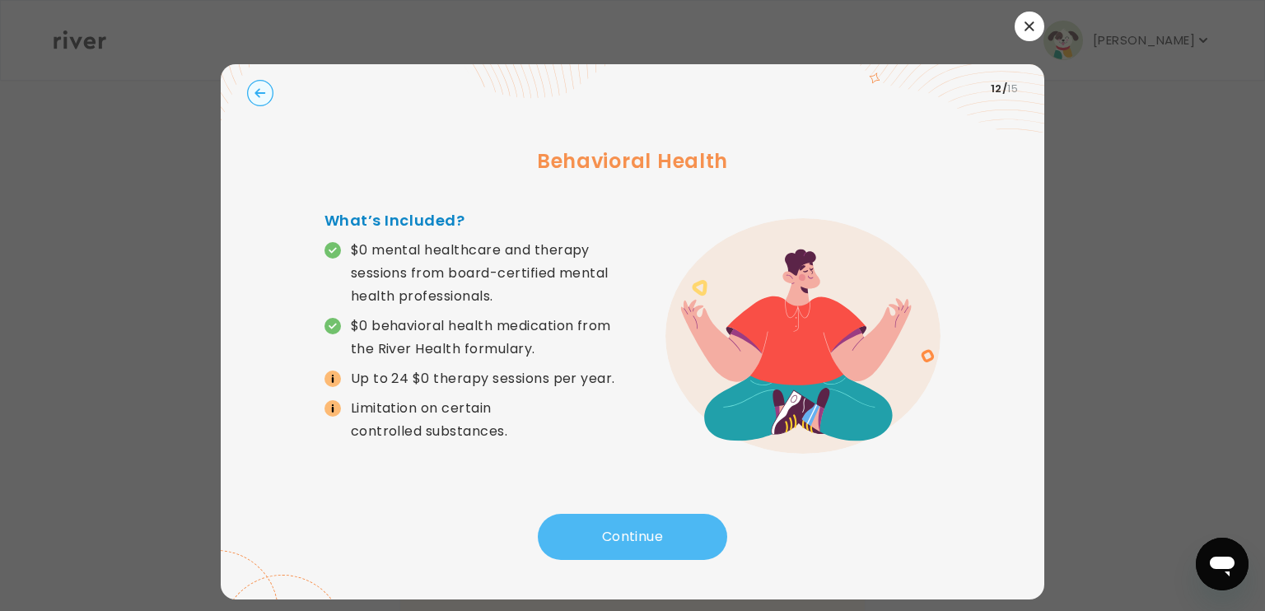
click at [629, 542] on button "Continue" at bounding box center [632, 537] width 189 height 46
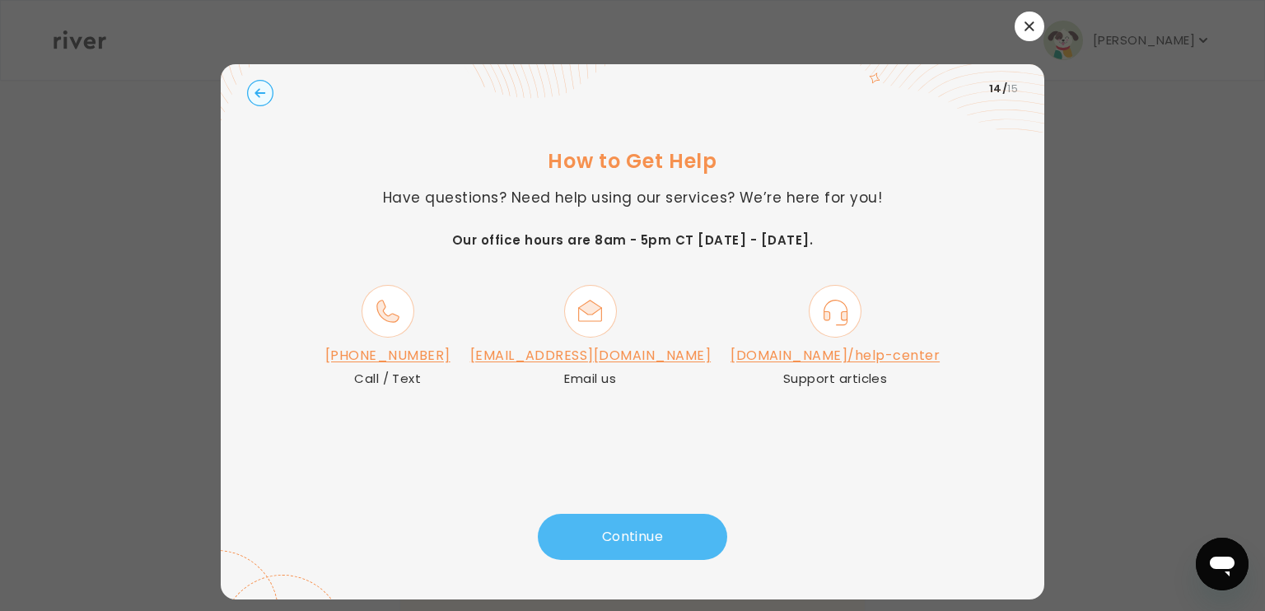
click at [629, 542] on button "Continue" at bounding box center [632, 537] width 189 height 46
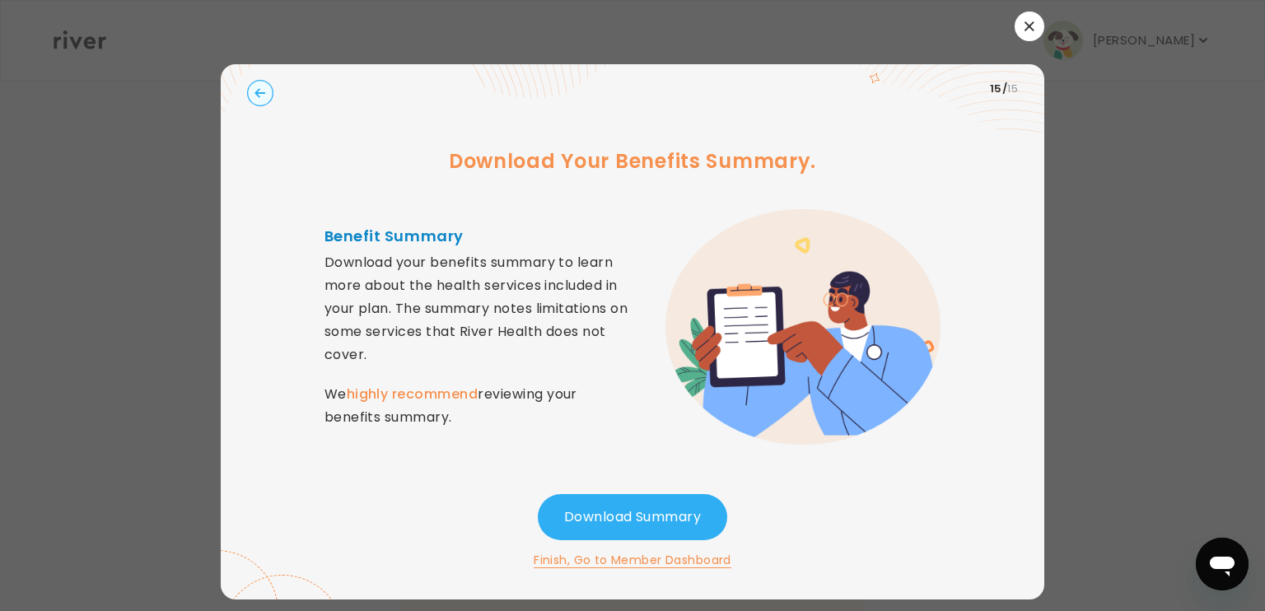
click at [676, 561] on button "Finish, Go to Member Dashboard" at bounding box center [633, 560] width 198 height 20
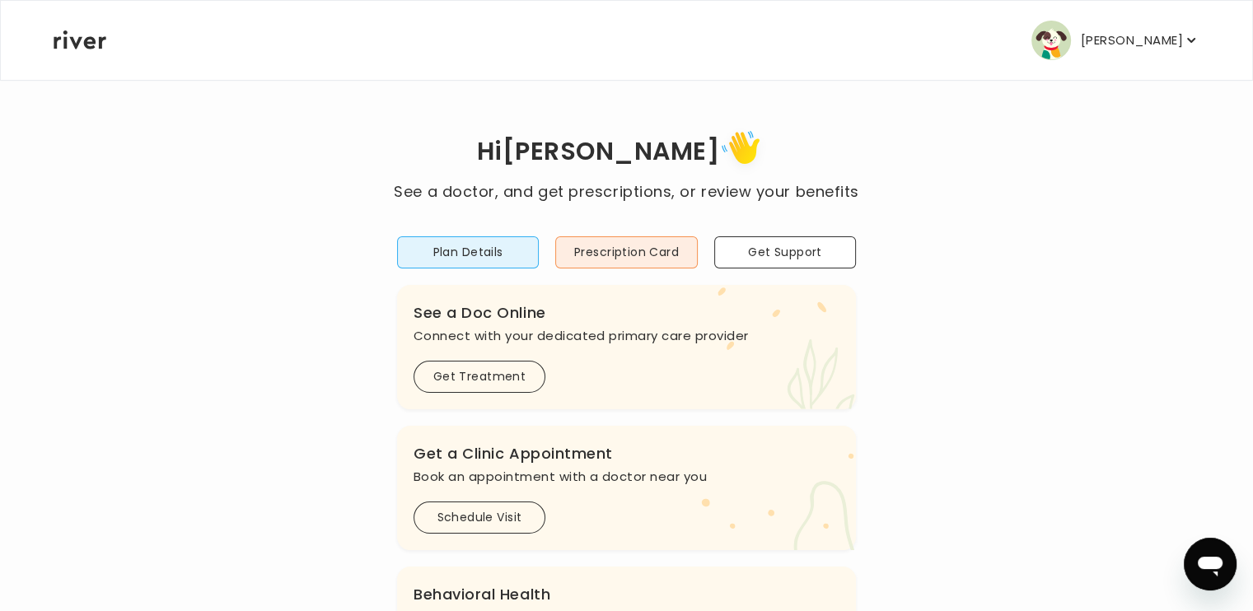
click at [1182, 42] on p "Antwon Hendley" at bounding box center [1132, 40] width 102 height 23
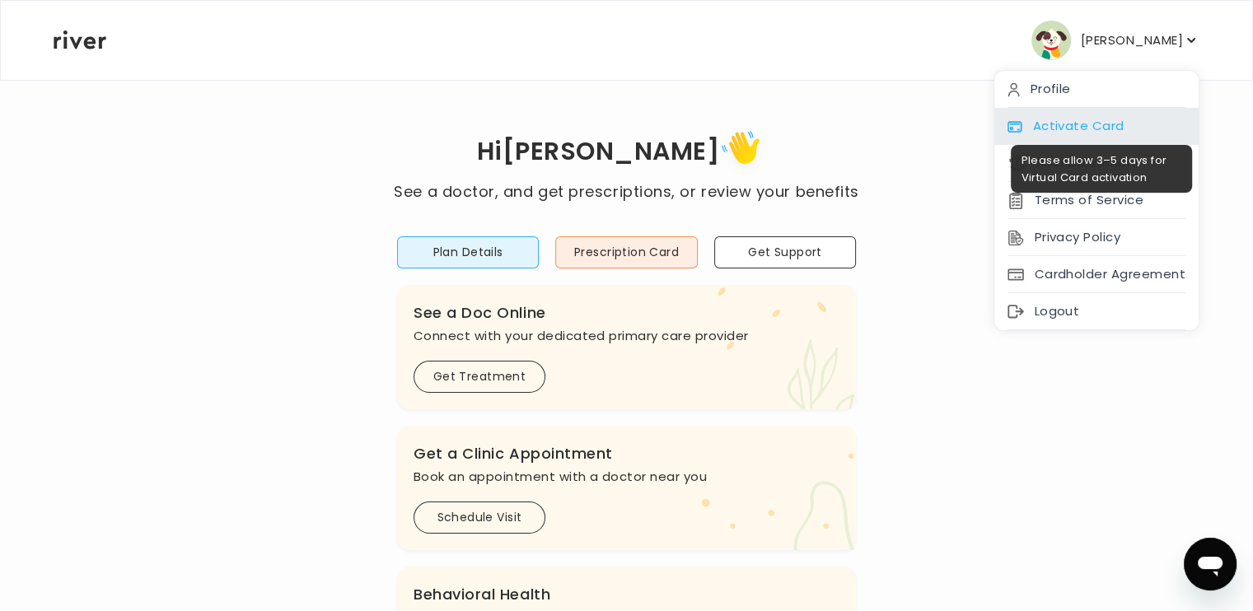
click at [1092, 128] on div "Activate Card" at bounding box center [1096, 126] width 204 height 37
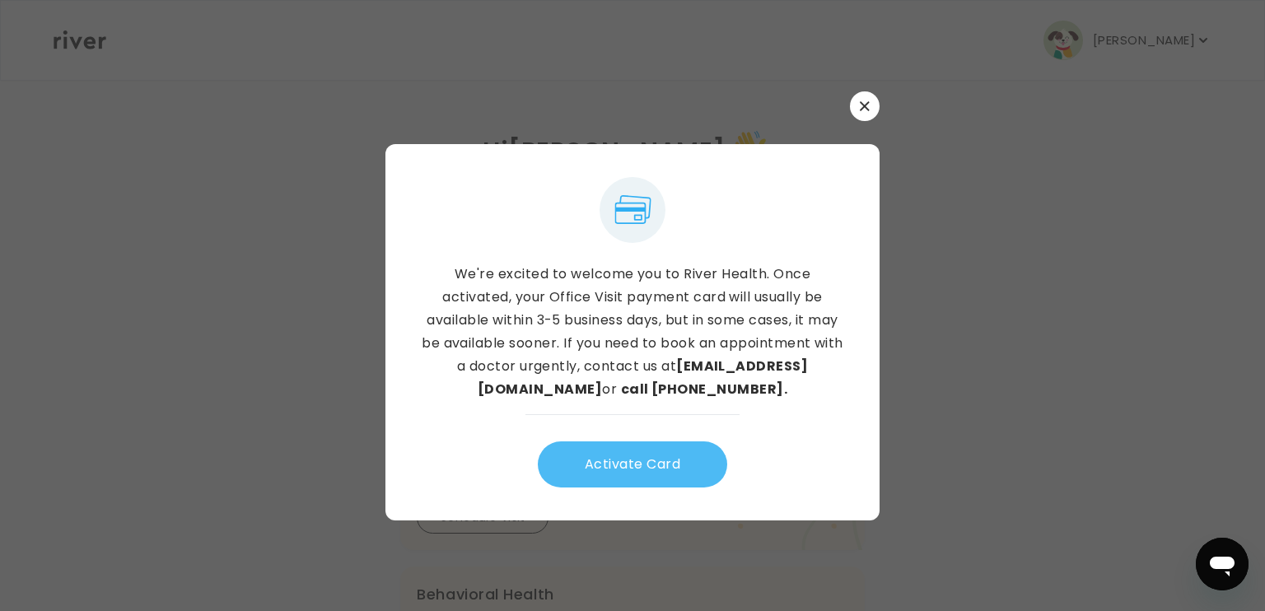
click at [712, 470] on button "Activate Card" at bounding box center [632, 465] width 189 height 46
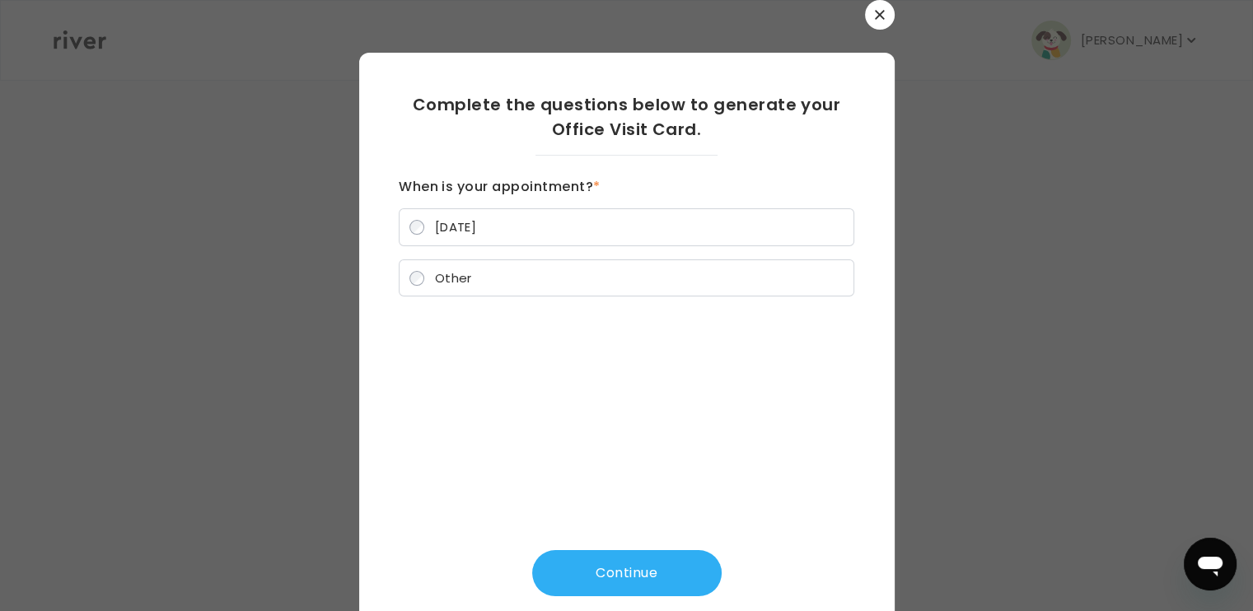
click at [867, 7] on button "button" at bounding box center [880, 15] width 30 height 30
